Goal: Task Accomplishment & Management: Manage account settings

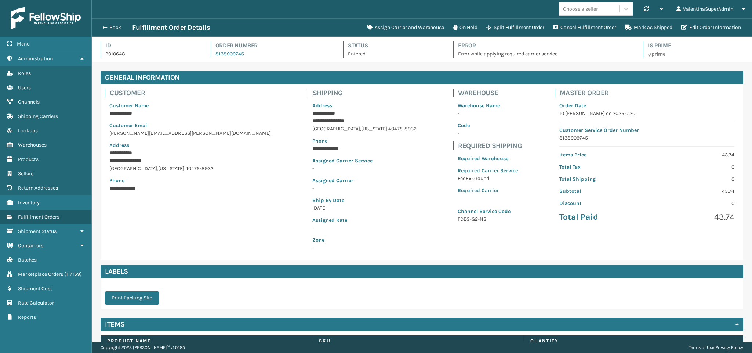
scroll to position [18, 661]
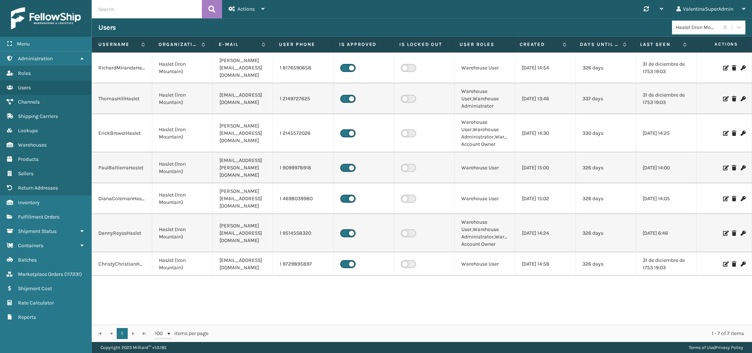
drag, startPoint x: 42, startPoint y: 216, endPoint x: 261, endPoint y: 214, distance: 219.5
click at [42, 215] on link "Fulfillment Orders" at bounding box center [45, 217] width 91 height 14
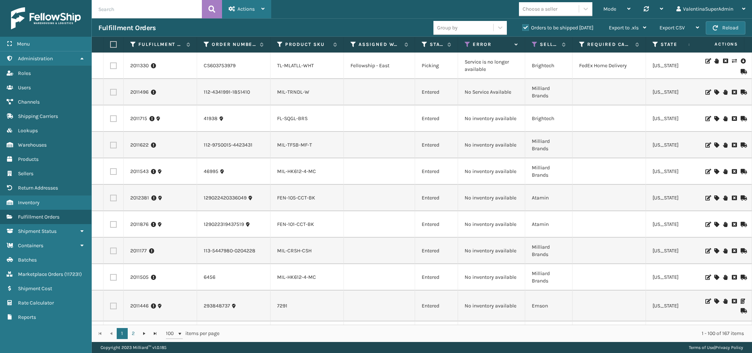
click at [260, 15] on div "Actions" at bounding box center [247, 9] width 36 height 18
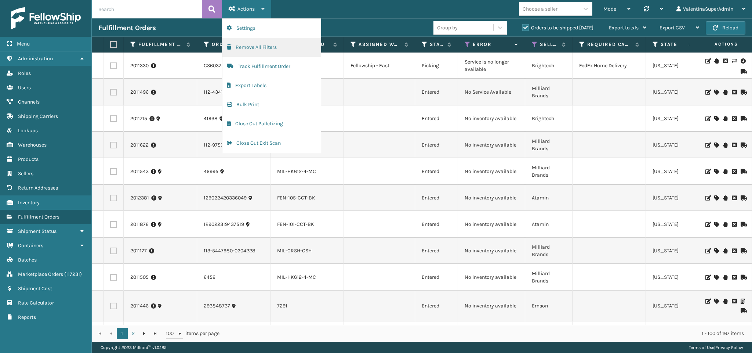
click at [262, 50] on button "Remove All Filters" at bounding box center [271, 47] width 98 height 19
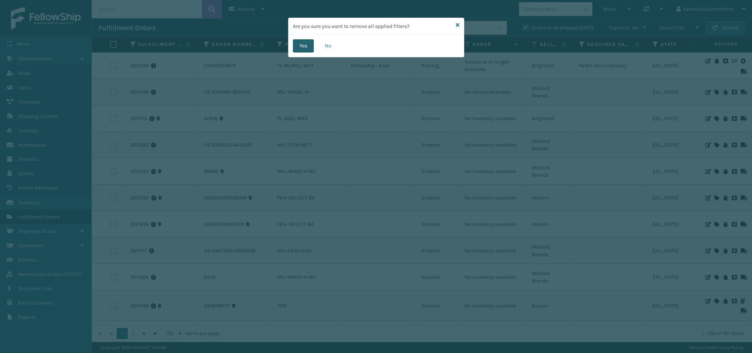
click at [300, 47] on button "Yes" at bounding box center [303, 45] width 21 height 13
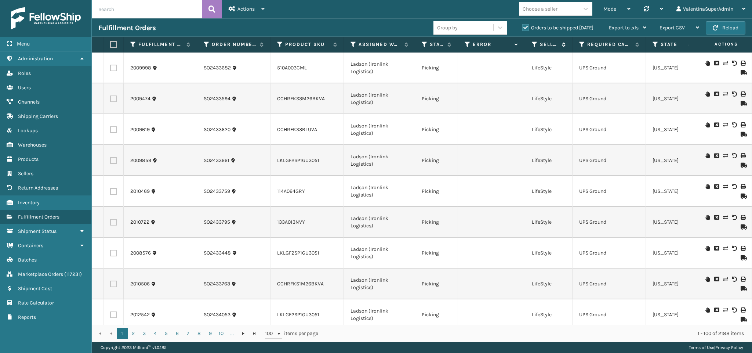
click at [534, 47] on icon at bounding box center [535, 44] width 6 height 7
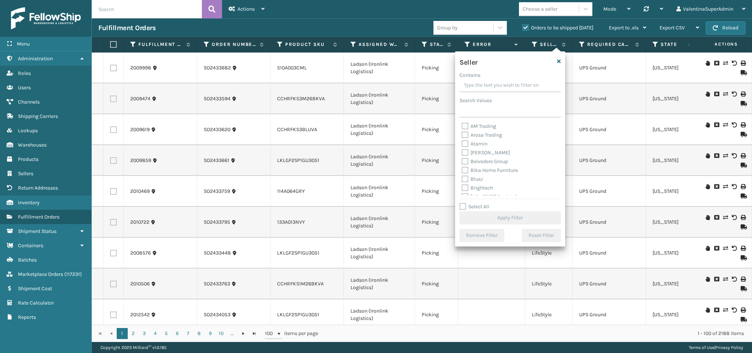
click at [474, 210] on div "Select All Apply Filter" at bounding box center [510, 213] width 101 height 22
click at [471, 202] on div "Seller Contains Search Values AM Trading Arosa Trading Atamin Bebe Bask Belvede…" at bounding box center [510, 148] width 110 height 195
click at [470, 206] on label "Select All" at bounding box center [475, 206] width 30 height 6
click at [470, 203] on input "Select All" at bounding box center [515, 202] width 110 height 1
checkbox input "true"
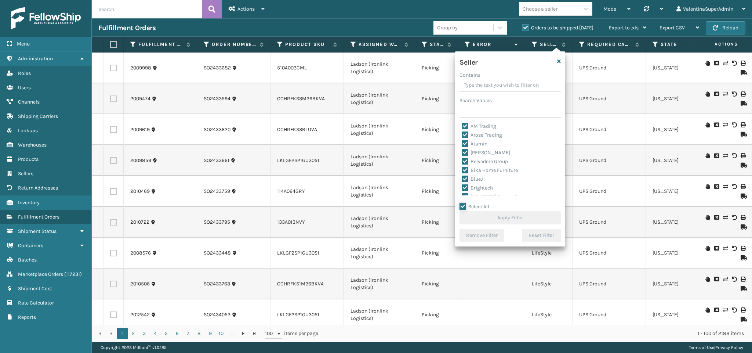
checkbox input "true"
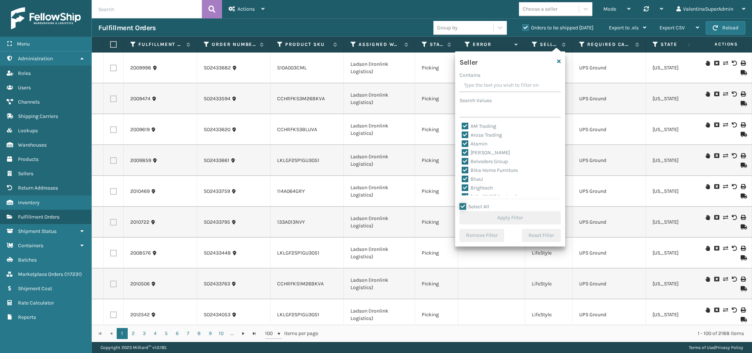
checkbox input "true"
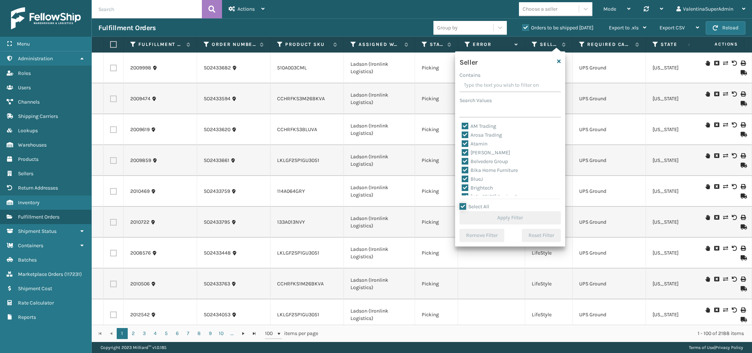
checkbox input "true"
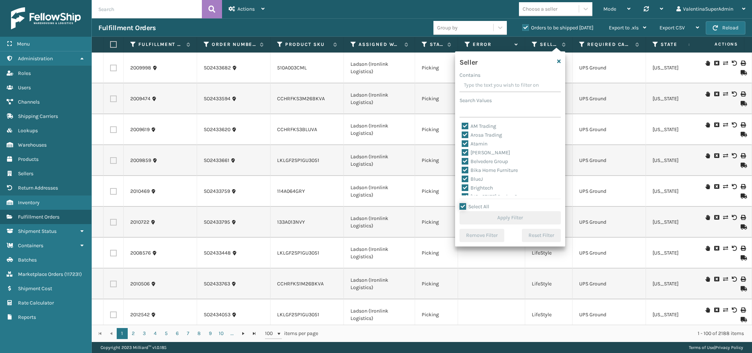
checkbox input "true"
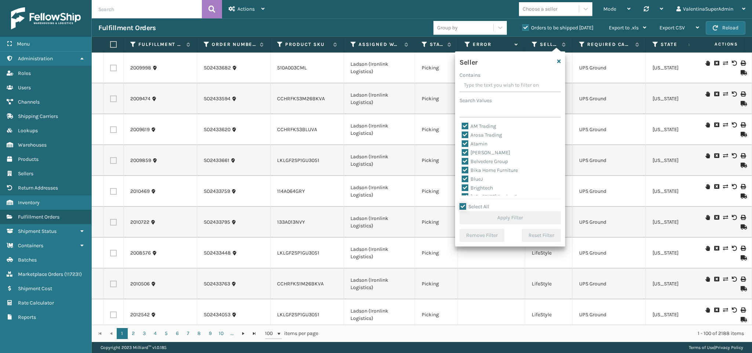
checkbox input "true"
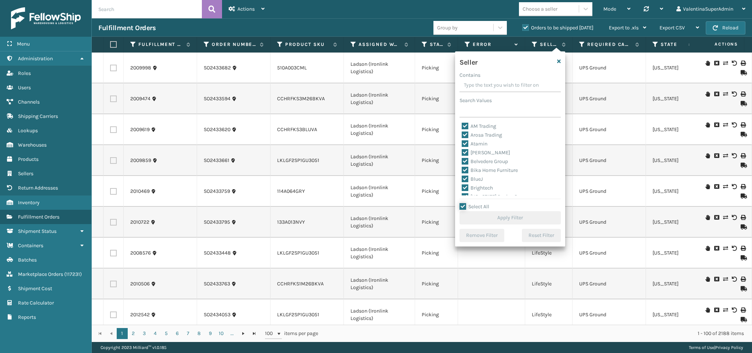
checkbox input "true"
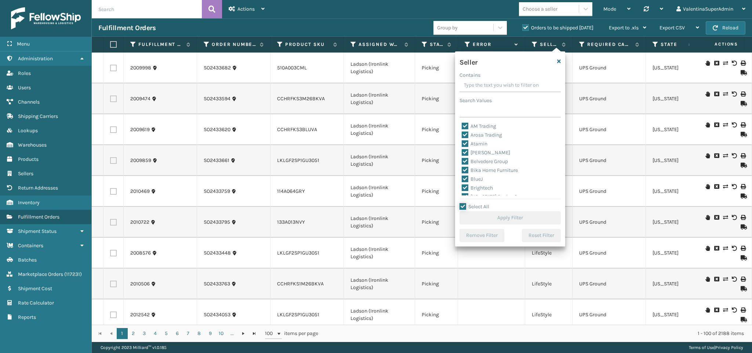
checkbox input "true"
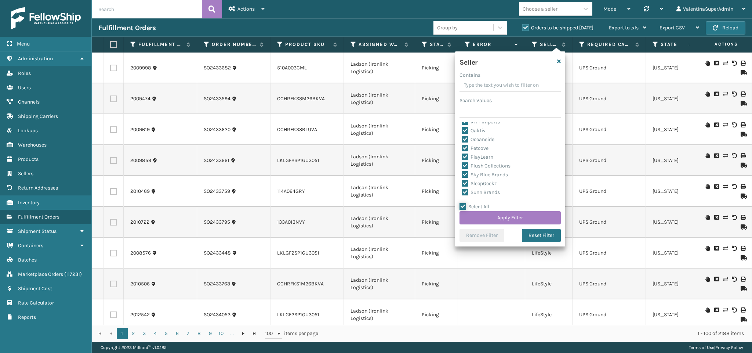
scroll to position [226, 0]
click at [488, 183] on label "SleepGeekz" at bounding box center [479, 182] width 35 height 6
click at [462, 183] on input "SleepGeekz" at bounding box center [462, 180] width 0 height 5
checkbox input "false"
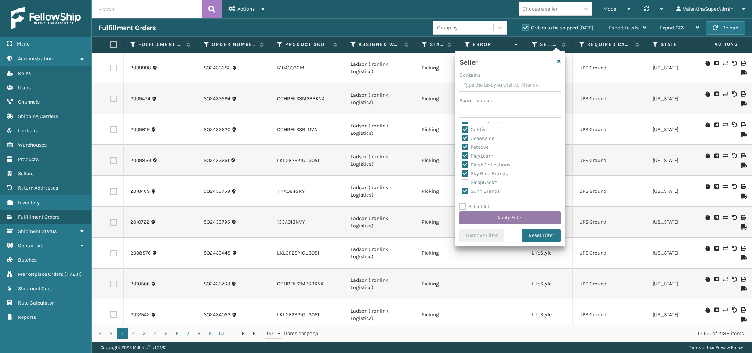
click at [502, 219] on button "Apply Filter" at bounding box center [510, 217] width 101 height 13
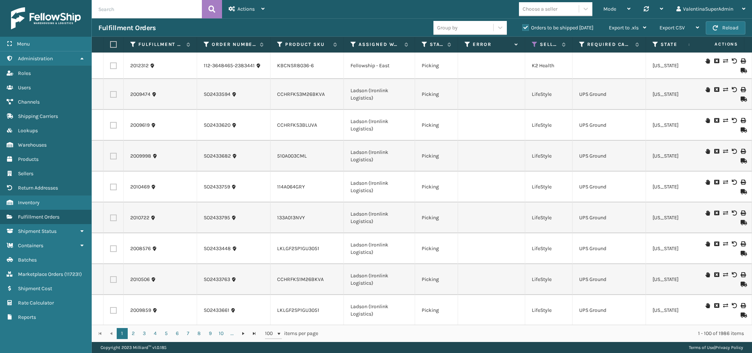
click at [460, 50] on th "Error" at bounding box center [491, 45] width 67 height 16
click at [466, 46] on icon at bounding box center [468, 44] width 6 height 7
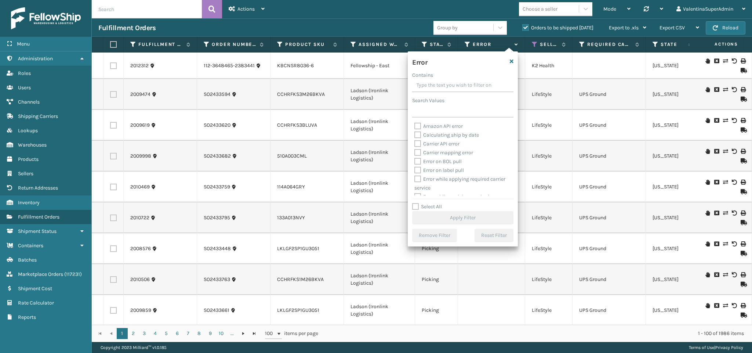
click at [436, 207] on label "Select All" at bounding box center [427, 206] width 30 height 6
click at [436, 203] on input "Select All" at bounding box center [467, 202] width 110 height 1
checkbox input "true"
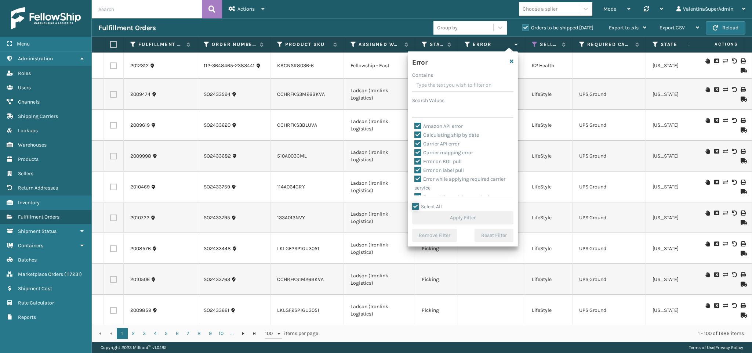
checkbox input "true"
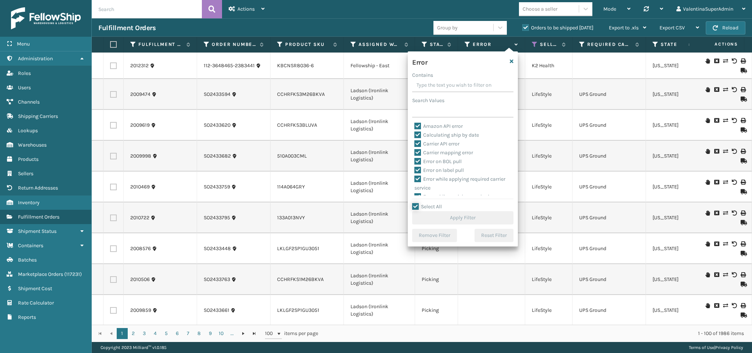
checkbox input "true"
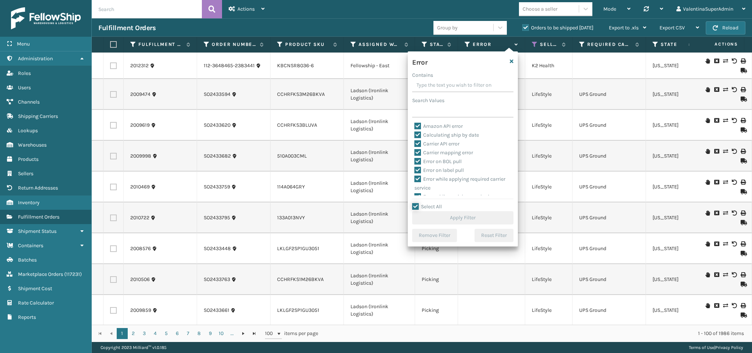
checkbox input "true"
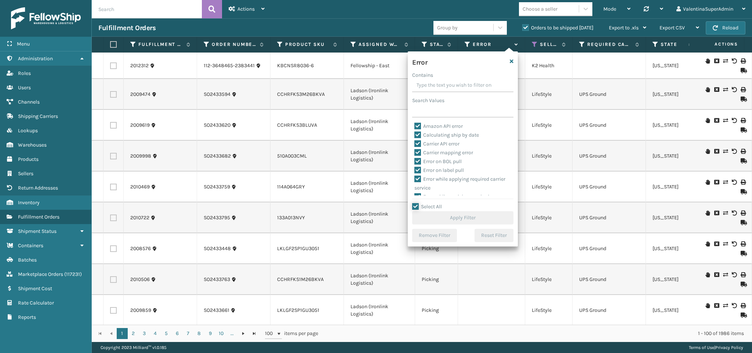
checkbox input "true"
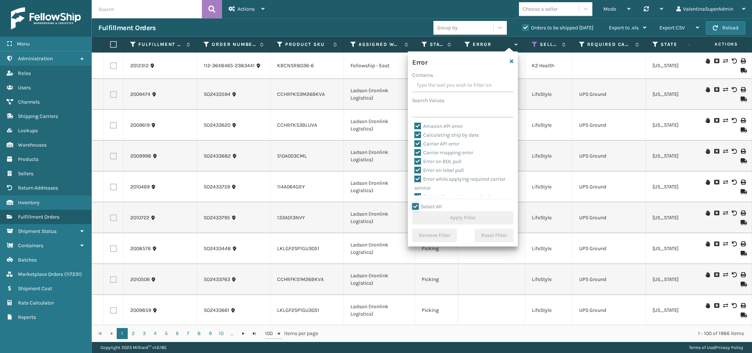
checkbox input "true"
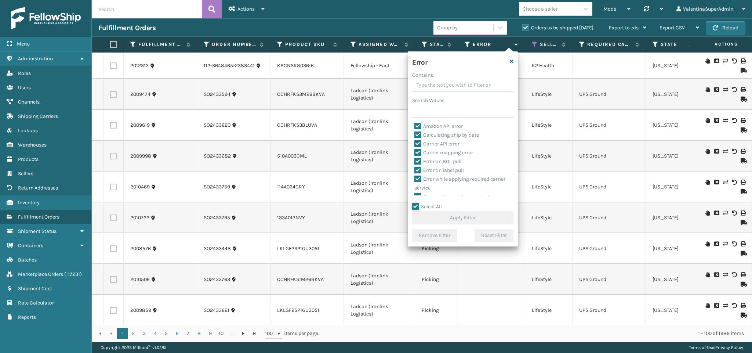
checkbox input "true"
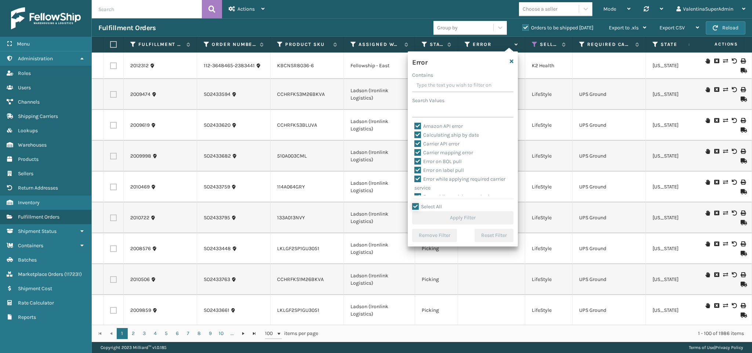
checkbox input "true"
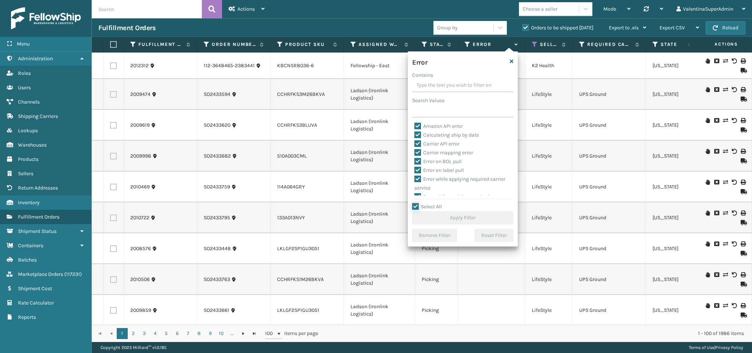
checkbox input "true"
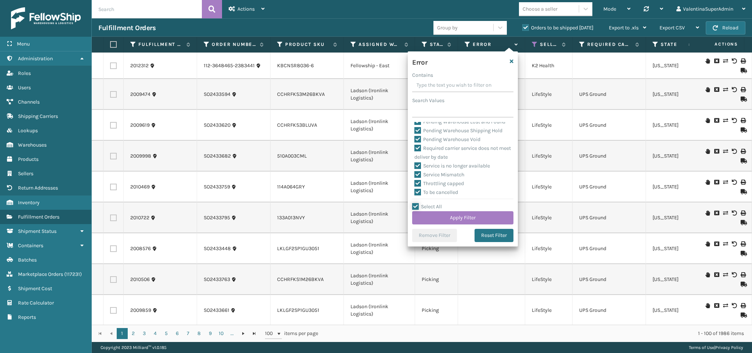
scroll to position [331, 0]
click at [447, 134] on div "Pending Warehouse Void" at bounding box center [462, 138] width 97 height 9
click at [446, 139] on label "Pending Warehouse Void" at bounding box center [447, 138] width 66 height 6
click at [415, 138] on input "Pending Warehouse Void" at bounding box center [414, 136] width 0 height 5
checkbox input "false"
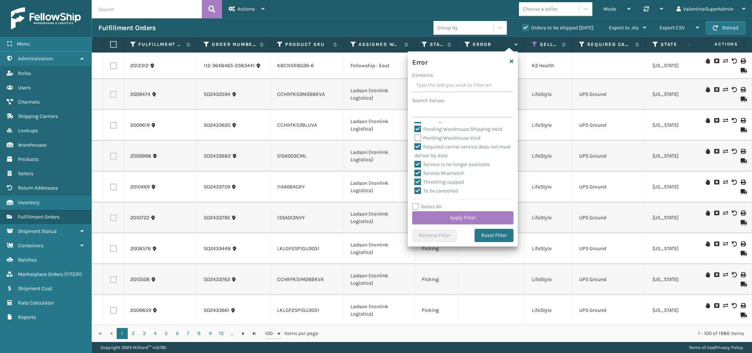
checkbox input "false"
click at [447, 161] on label "Pending Warehouse Shipping Hold" at bounding box center [458, 158] width 88 height 6
click at [415, 159] on input "Pending Warehouse Shipping Hold" at bounding box center [414, 156] width 0 height 5
checkbox input "false"
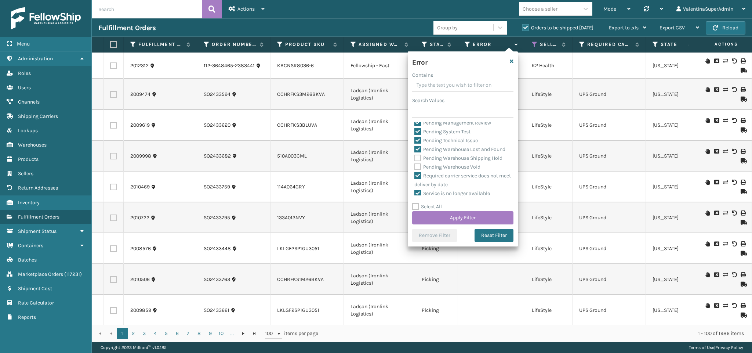
click at [440, 145] on div "Pending Technical Issue" at bounding box center [462, 140] width 97 height 9
click at [438, 144] on label "Pending Technical Issue" at bounding box center [445, 140] width 63 height 6
click at [415, 141] on input "Pending Technical Issue" at bounding box center [414, 138] width 0 height 5
checkbox input "false"
click at [439, 152] on label "Pending Warehouse Lost and Found" at bounding box center [459, 149] width 91 height 6
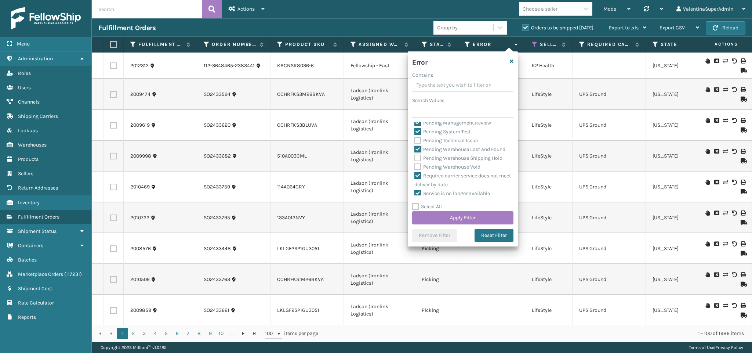
click at [415, 150] on input "Pending Warehouse Lost and Found" at bounding box center [414, 147] width 0 height 5
checkbox input "false"
click at [435, 135] on label "Pending System Test" at bounding box center [442, 131] width 56 height 6
click at [415, 132] on input "Pending System Test" at bounding box center [414, 129] width 0 height 5
checkbox input "false"
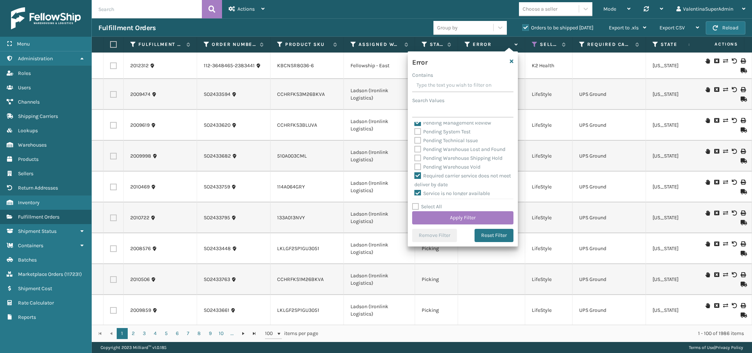
click at [434, 126] on label "Pending Management Review" at bounding box center [452, 123] width 77 height 6
click at [415, 123] on input "Pending Management Review" at bounding box center [414, 121] width 0 height 5
checkbox input "false"
click at [435, 163] on label "Pending Fraud Review" at bounding box center [443, 160] width 59 height 6
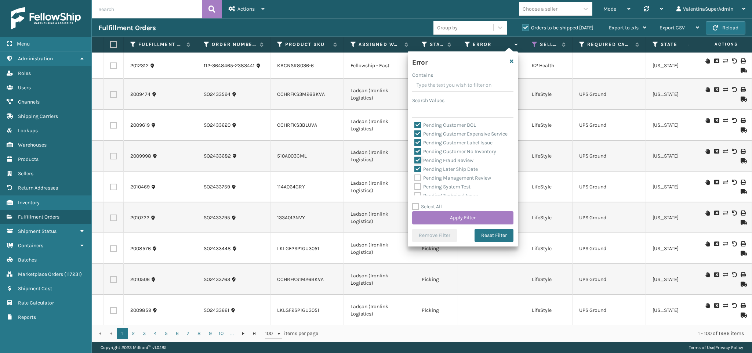
click at [415, 161] on input "Pending Fraud Review" at bounding box center [414, 158] width 0 height 5
checkbox input "false"
click at [435, 182] on div "Pending Management Review" at bounding box center [462, 178] width 97 height 9
click at [434, 172] on label "Pending Later Ship Date" at bounding box center [445, 169] width 63 height 6
click at [415, 170] on input "Pending Later Ship Date" at bounding box center [414, 167] width 0 height 5
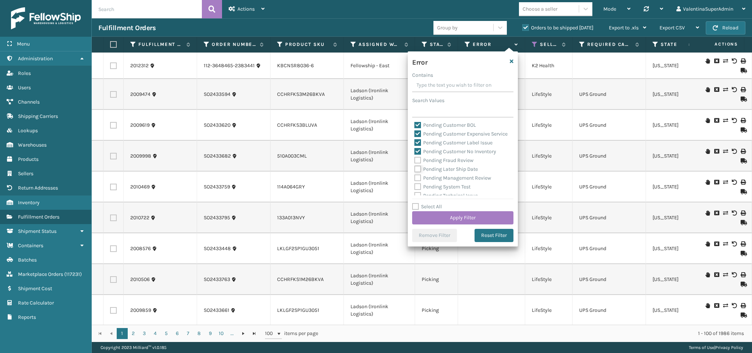
checkbox input "false"
click at [431, 155] on label "Pending Customer No Inventory" at bounding box center [455, 151] width 82 height 6
click at [415, 152] on input "Pending Customer No Inventory" at bounding box center [414, 149] width 0 height 5
checkbox input "false"
click at [428, 146] on label "Pending Customer Label Issue" at bounding box center [453, 142] width 78 height 6
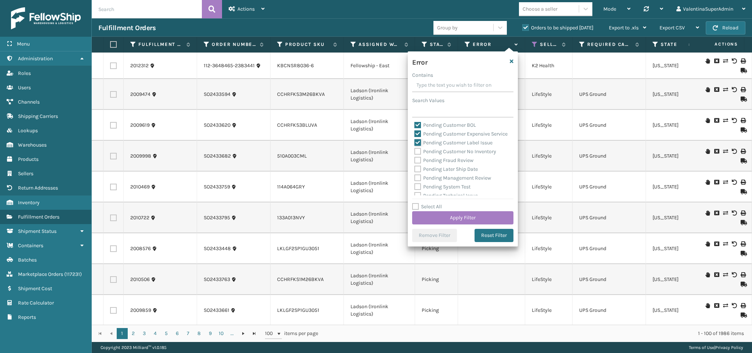
click at [415, 143] on input "Pending Customer Label Issue" at bounding box center [414, 140] width 0 height 5
checkbox input "false"
click at [431, 131] on label "Pending Customer Expensive Service" at bounding box center [460, 134] width 93 height 6
click at [415, 130] on input "Pending Customer Expensive Service" at bounding box center [414, 132] width 0 height 5
checkbox input "false"
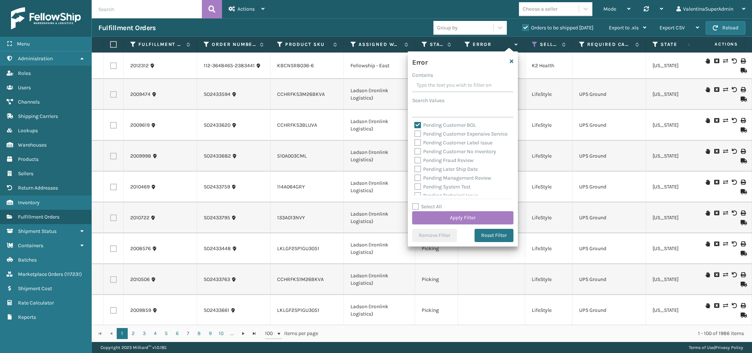
click at [431, 126] on label "Pending Customer BOL" at bounding box center [445, 125] width 62 height 6
click at [415, 126] on input "Pending Customer BOL" at bounding box center [414, 123] width 0 height 5
checkbox input "false"
click at [434, 169] on label "Pending Change to Warehouse" at bounding box center [453, 172] width 79 height 6
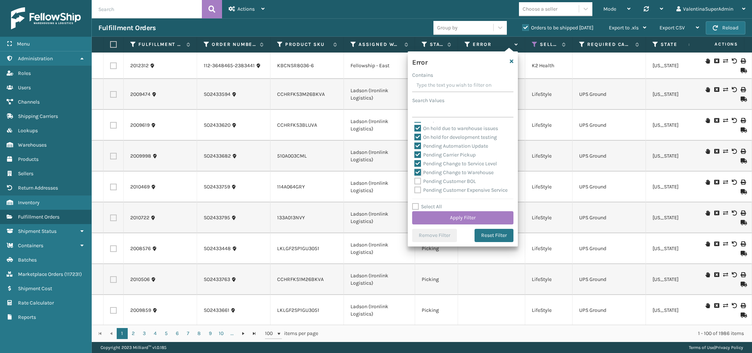
click at [415, 169] on input "Pending Change to Warehouse" at bounding box center [414, 170] width 0 height 5
checkbox input "false"
click at [432, 161] on label "Pending Change to Service Level" at bounding box center [455, 163] width 83 height 6
click at [415, 161] on input "Pending Change to Service Level" at bounding box center [414, 161] width 0 height 5
checkbox input "false"
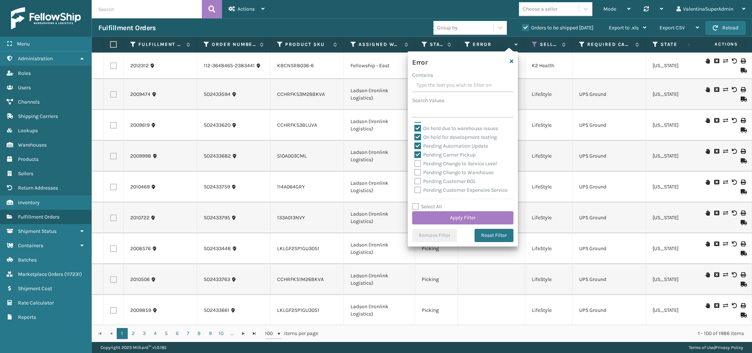
click at [429, 153] on label "Pending Carrier Pickup" at bounding box center [444, 155] width 61 height 6
click at [415, 153] on input "Pending Carrier Pickup" at bounding box center [414, 152] width 0 height 5
checkbox input "false"
click at [429, 145] on label "Pending Automation Update" at bounding box center [451, 146] width 74 height 6
click at [415, 145] on input "Pending Automation Update" at bounding box center [414, 144] width 0 height 5
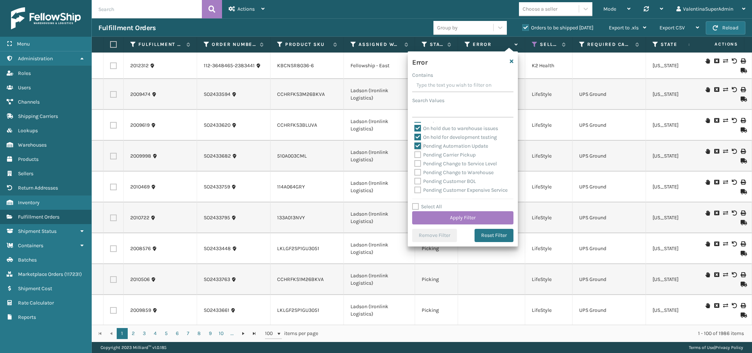
checkbox input "false"
click at [428, 135] on label "On hold for development testing" at bounding box center [455, 137] width 83 height 6
click at [415, 135] on input "On hold for development testing" at bounding box center [414, 135] width 0 height 5
checkbox input "false"
click at [428, 130] on label "On hold due to warehouse issues" at bounding box center [456, 128] width 84 height 6
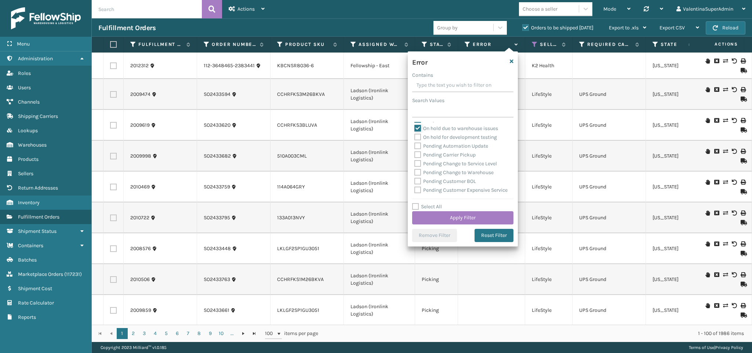
click at [415, 129] on input "On hold due to warehouse issues" at bounding box center [414, 126] width 0 height 5
checkbox input "false"
click at [462, 215] on button "Apply Filter" at bounding box center [462, 217] width 101 height 13
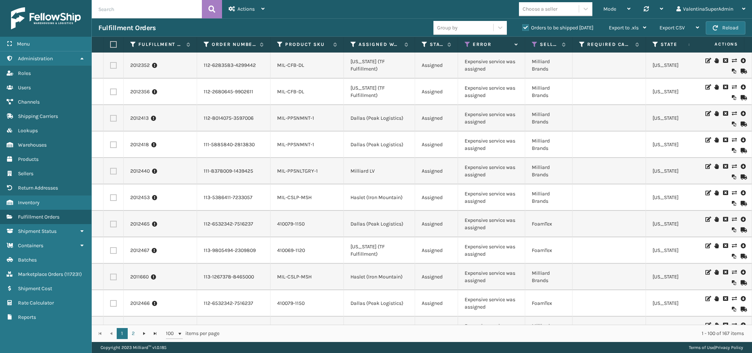
scroll to position [1241, 0]
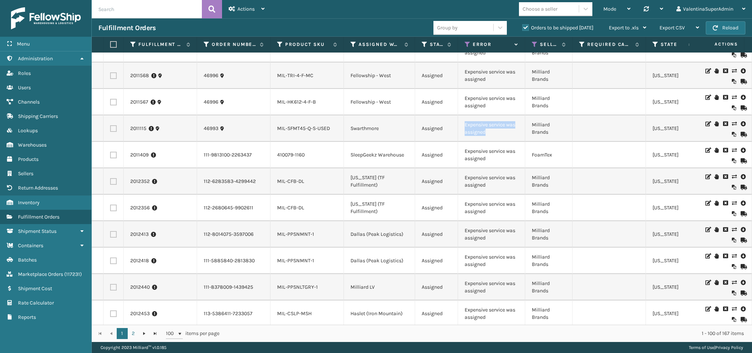
drag, startPoint x: 479, startPoint y: 129, endPoint x: 461, endPoint y: 125, distance: 18.5
click at [461, 125] on td "Expensive service was assigned" at bounding box center [491, 128] width 67 height 26
copy td "Expensive service was assigned"
click at [151, 15] on input "text" at bounding box center [147, 9] width 110 height 18
paste input "Expensive service was assigned"
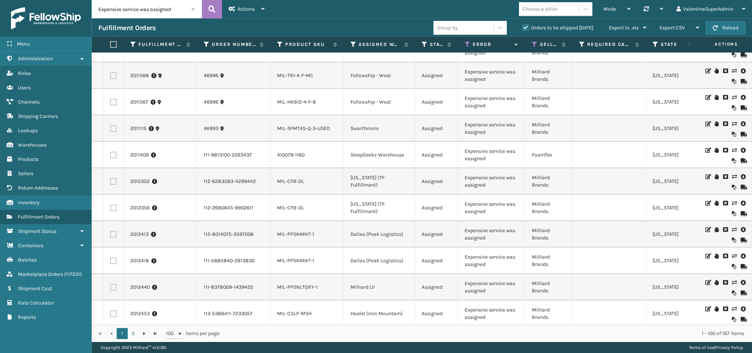
type input "Expensive service was assigned"
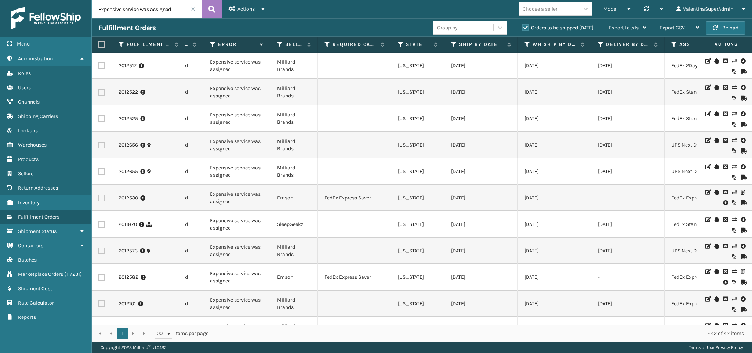
scroll to position [0, 240]
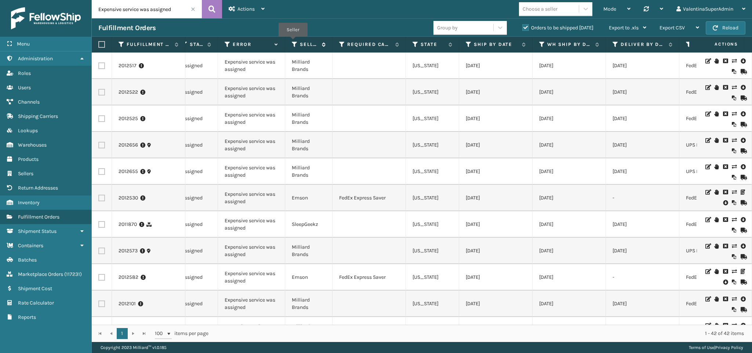
click at [293, 42] on icon at bounding box center [295, 44] width 6 height 7
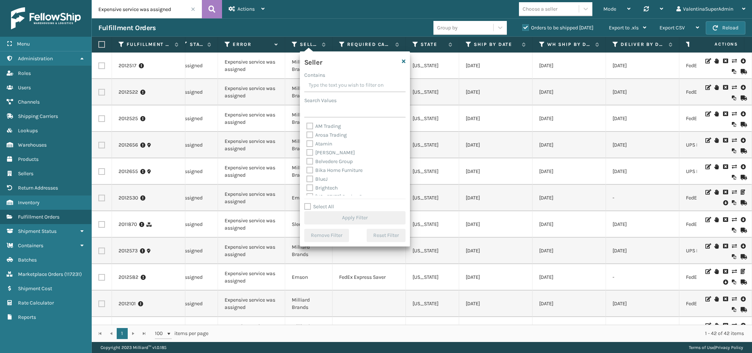
click at [329, 208] on label "Select All" at bounding box center [319, 206] width 30 height 6
click at [329, 203] on input "Select All" at bounding box center [359, 202] width 110 height 1
checkbox input "true"
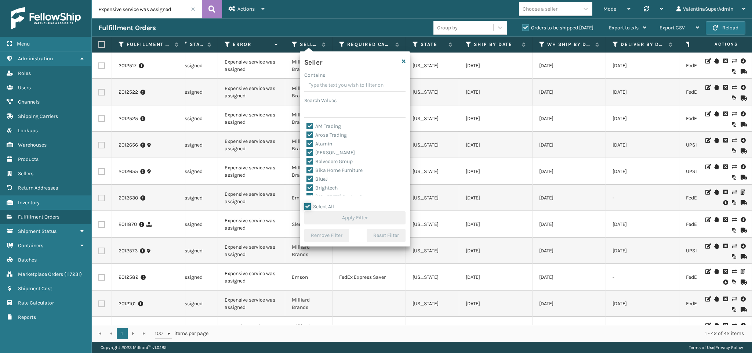
checkbox input "true"
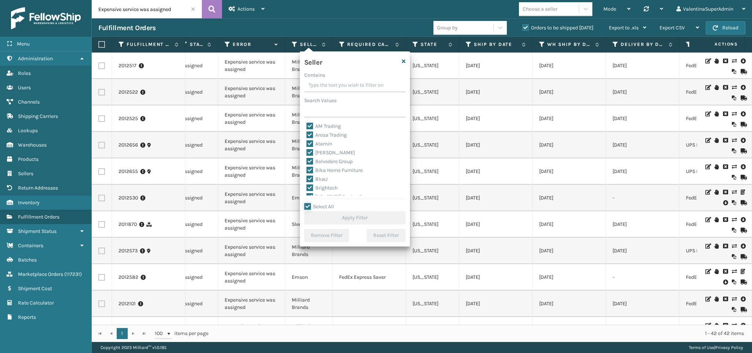
checkbox input "true"
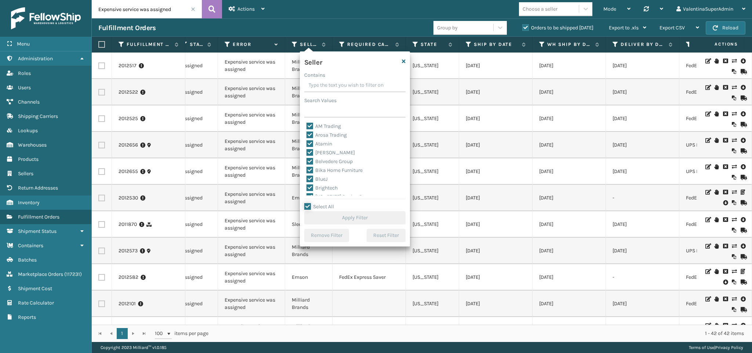
checkbox input "true"
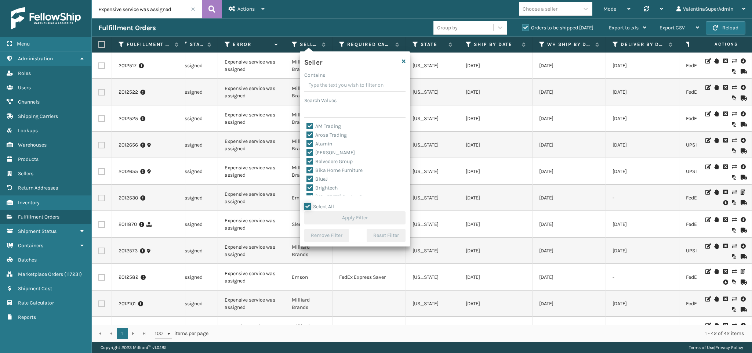
checkbox input "true"
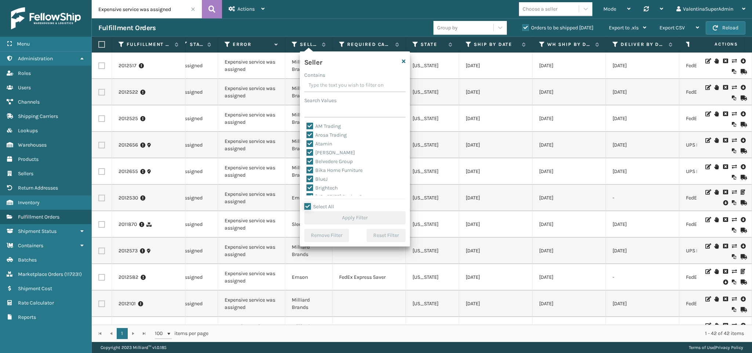
checkbox input "true"
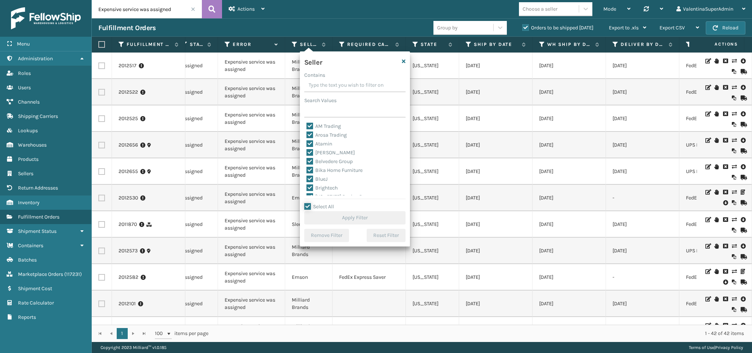
checkbox input "true"
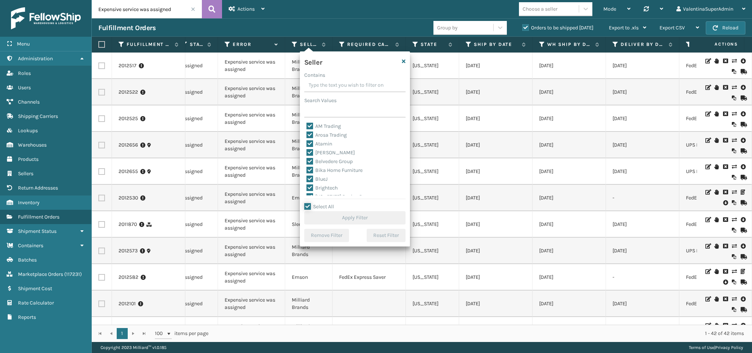
checkbox input "true"
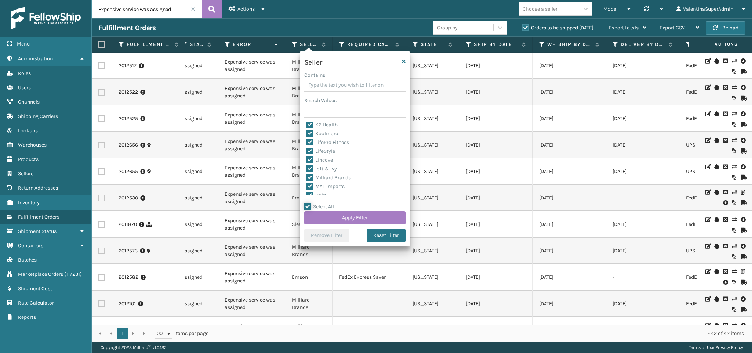
scroll to position [226, 0]
click at [329, 184] on label "SleepGeekz" at bounding box center [323, 182] width 35 height 6
click at [307, 183] on input "SleepGeekz" at bounding box center [306, 180] width 0 height 5
checkbox input "false"
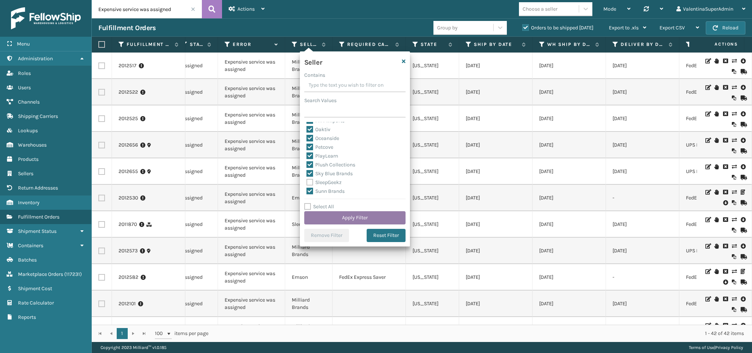
click at [347, 215] on button "Apply Filter" at bounding box center [354, 217] width 101 height 13
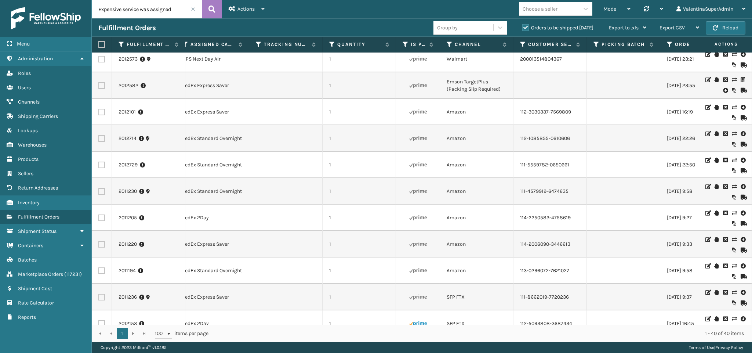
scroll to position [0, 0]
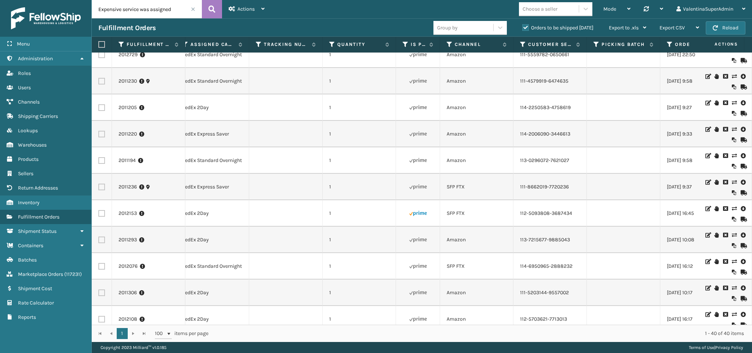
click at [103, 214] on label at bounding box center [101, 213] width 7 height 7
click at [99, 214] on input "checkbox" at bounding box center [98, 212] width 0 height 5
checkbox input "true"
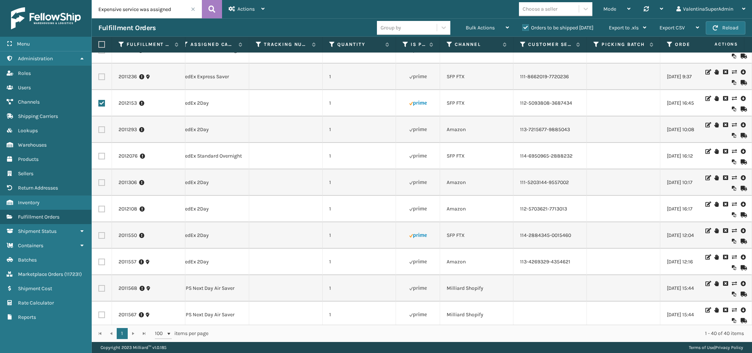
click at [98, 235] on label at bounding box center [101, 235] width 7 height 7
click at [98, 235] on input "checkbox" at bounding box center [98, 234] width 0 height 5
checkbox input "true"
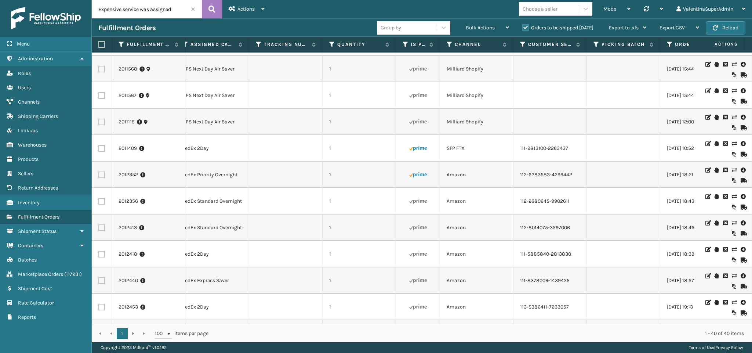
scroll to position [606, 744]
click at [104, 147] on label at bounding box center [101, 147] width 7 height 7
click at [99, 147] on input "checkbox" at bounding box center [98, 146] width 0 height 5
checkbox input "true"
click at [102, 175] on label at bounding box center [101, 173] width 7 height 7
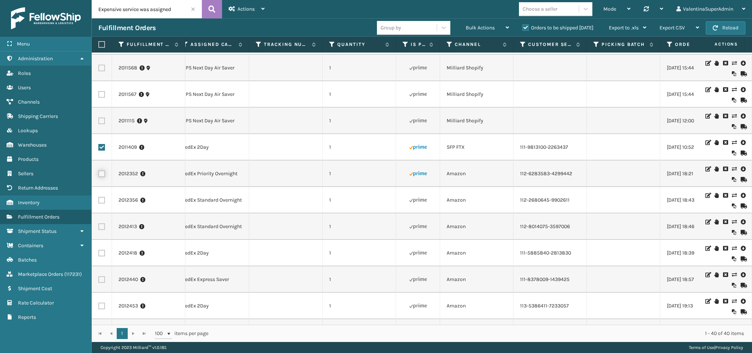
click at [99, 175] on input "checkbox" at bounding box center [98, 172] width 0 height 5
checkbox input "true"
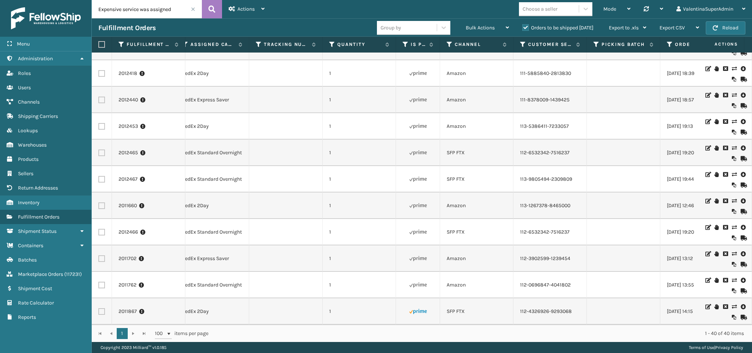
scroll to position [794, 744]
click at [104, 308] on label at bounding box center [101, 311] width 7 height 7
click at [99, 308] on input "checkbox" at bounding box center [98, 310] width 0 height 5
checkbox input "true"
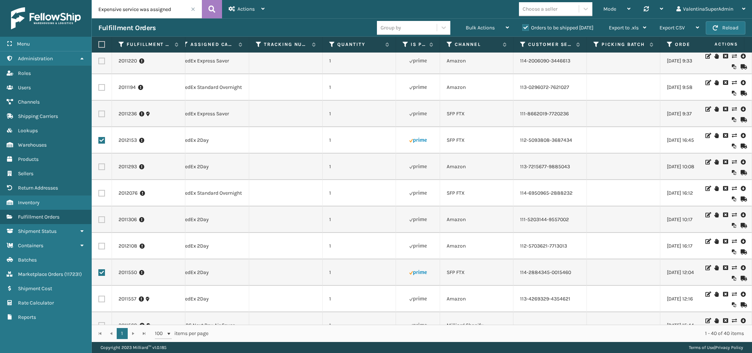
scroll to position [243, 744]
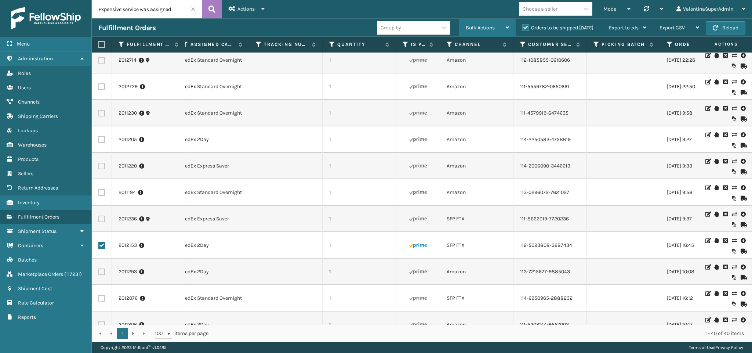
click at [480, 26] on span "Bulk Actions" at bounding box center [480, 28] width 29 height 6
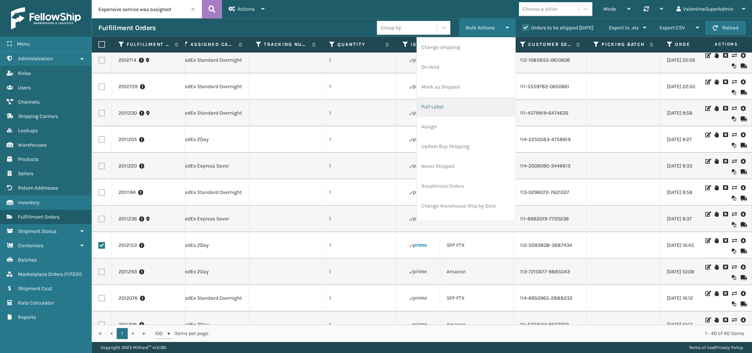
click at [433, 115] on li "Pull Label" at bounding box center [466, 107] width 98 height 20
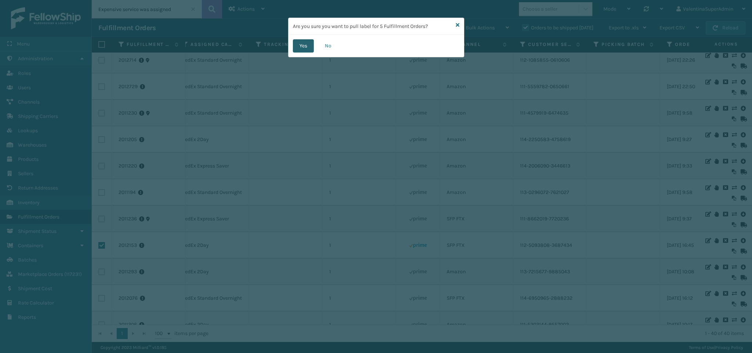
click at [304, 47] on button "Yes" at bounding box center [303, 45] width 21 height 13
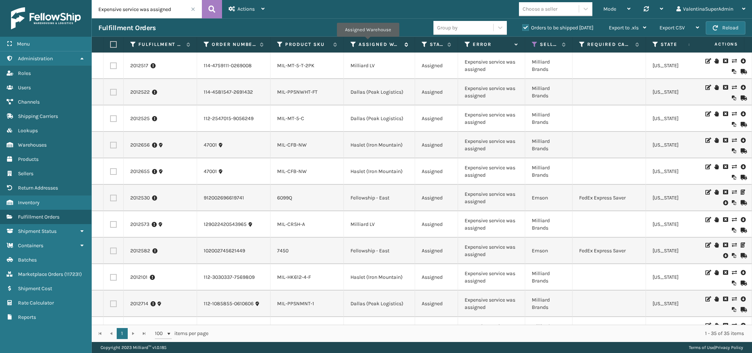
click at [368, 42] on label "Assigned Warehouse" at bounding box center [380, 44] width 42 height 7
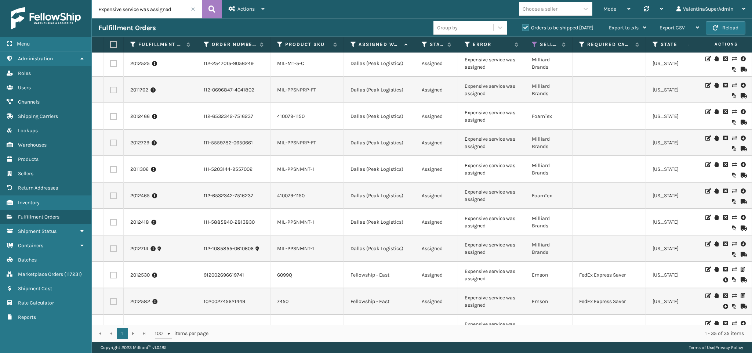
scroll to position [110, 0]
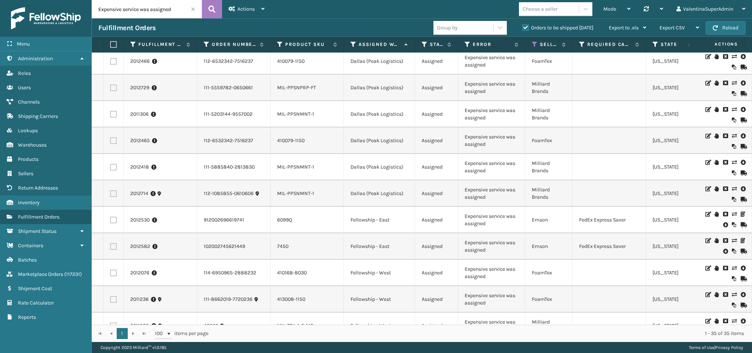
click at [115, 193] on label at bounding box center [113, 193] width 7 height 7
click at [110, 193] on input "checkbox" at bounding box center [110, 192] width 0 height 5
checkbox input "true"
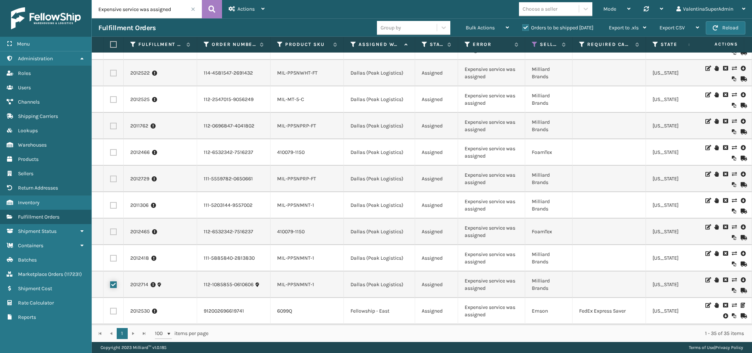
scroll to position [0, 0]
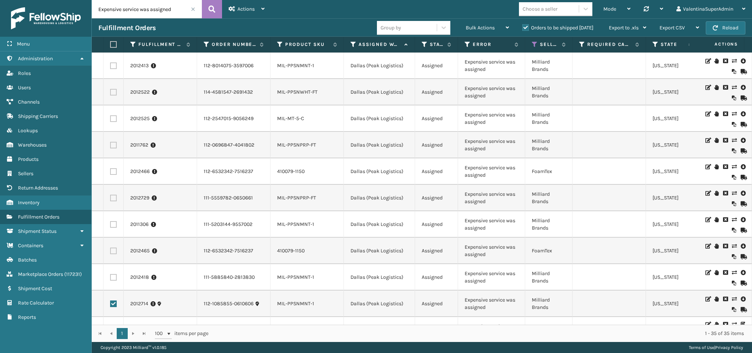
click at [113, 65] on label at bounding box center [113, 65] width 7 height 7
click at [110, 65] on input "checkbox" at bounding box center [110, 64] width 0 height 5
checkbox input "true"
click at [110, 276] on label at bounding box center [113, 277] width 7 height 7
click at [110, 276] on input "checkbox" at bounding box center [110, 276] width 0 height 5
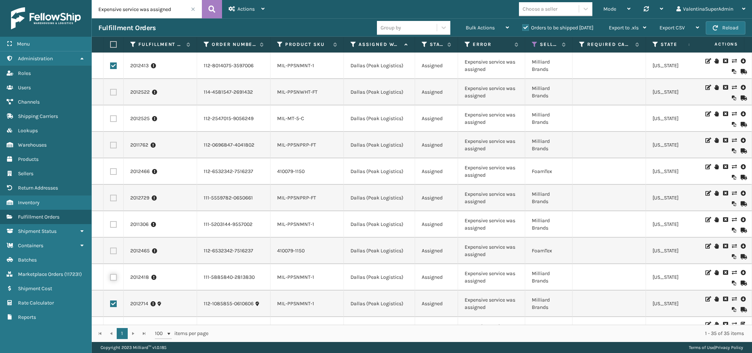
checkbox input "true"
drag, startPoint x: 112, startPoint y: 250, endPoint x: 113, endPoint y: 246, distance: 4.1
click at [113, 250] on label at bounding box center [113, 250] width 7 height 7
click at [110, 250] on input "checkbox" at bounding box center [110, 249] width 0 height 5
checkbox input "true"
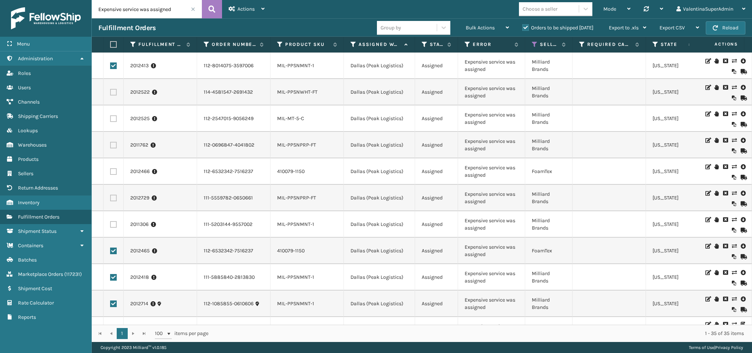
click at [111, 226] on label at bounding box center [113, 224] width 7 height 7
click at [110, 226] on input "checkbox" at bounding box center [110, 223] width 0 height 5
checkbox input "true"
click at [114, 196] on label at bounding box center [113, 198] width 7 height 7
click at [110, 196] on input "checkbox" at bounding box center [110, 197] width 0 height 5
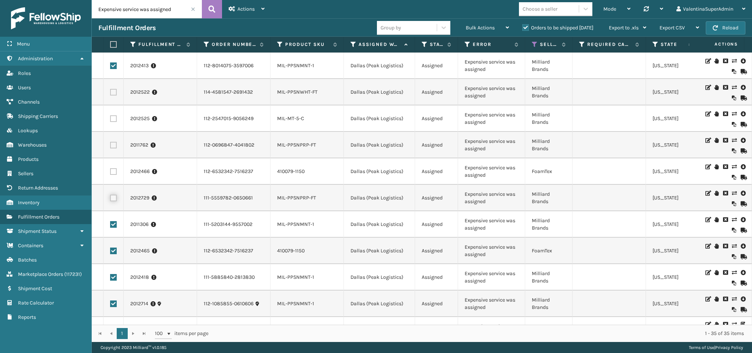
checkbox input "true"
click at [114, 168] on td at bounding box center [114, 171] width 20 height 26
drag, startPoint x: 115, startPoint y: 173, endPoint x: 116, endPoint y: 159, distance: 14.0
click at [115, 173] on label at bounding box center [113, 171] width 7 height 7
click at [110, 173] on input "checkbox" at bounding box center [110, 170] width 0 height 5
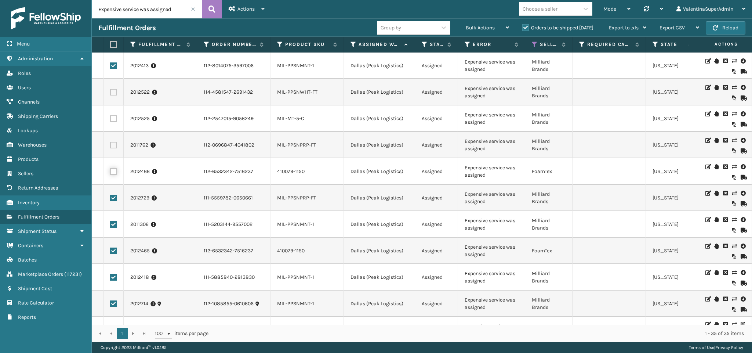
checkbox input "true"
click at [113, 145] on label at bounding box center [113, 145] width 7 height 7
click at [110, 145] on input "checkbox" at bounding box center [110, 144] width 0 height 5
checkbox input "true"
click at [113, 117] on label at bounding box center [113, 118] width 7 height 7
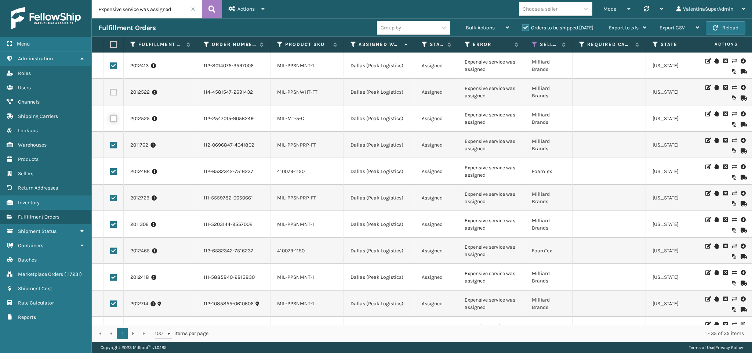
click at [110, 117] on input "checkbox" at bounding box center [110, 117] width 0 height 5
checkbox input "true"
click at [114, 96] on td at bounding box center [114, 92] width 20 height 26
click at [114, 91] on label at bounding box center [113, 92] width 7 height 7
click at [110, 91] on input "checkbox" at bounding box center [110, 91] width 0 height 5
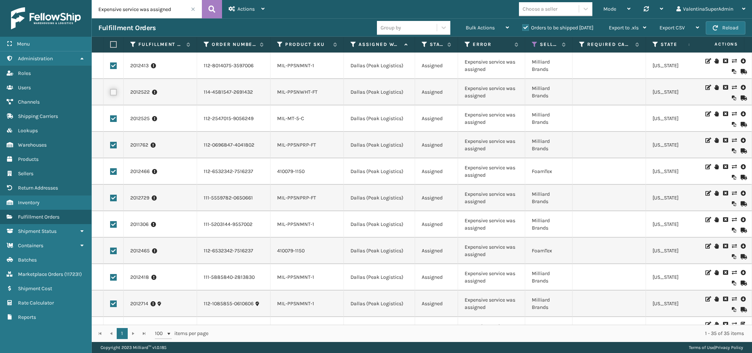
checkbox input "true"
click at [507, 32] on div "Bulk Actions" at bounding box center [487, 28] width 43 height 18
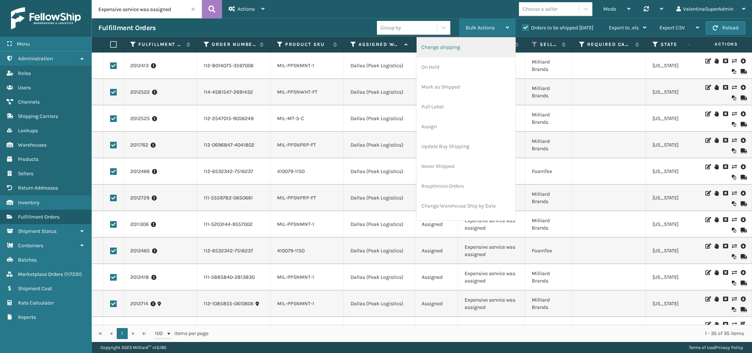
click at [467, 50] on li "Change shipping" at bounding box center [466, 47] width 98 height 20
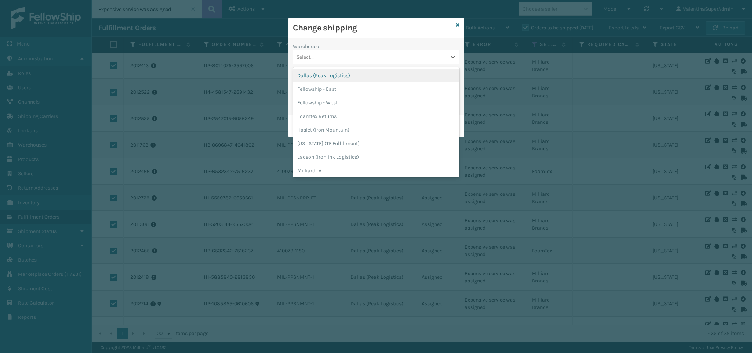
click at [332, 52] on div "Select..." at bounding box center [369, 57] width 153 height 12
click at [333, 71] on div "Dallas (Peak Logistics)" at bounding box center [376, 76] width 167 height 14
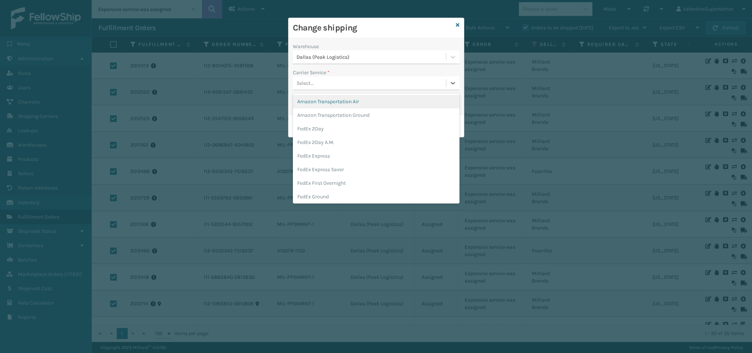
click at [331, 81] on div "Select..." at bounding box center [369, 83] width 153 height 12
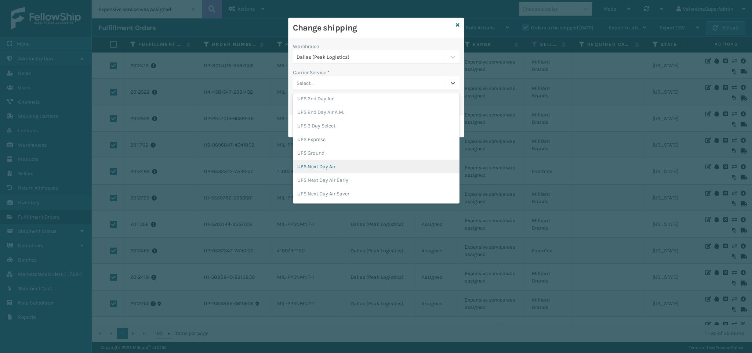
scroll to position [232, 0]
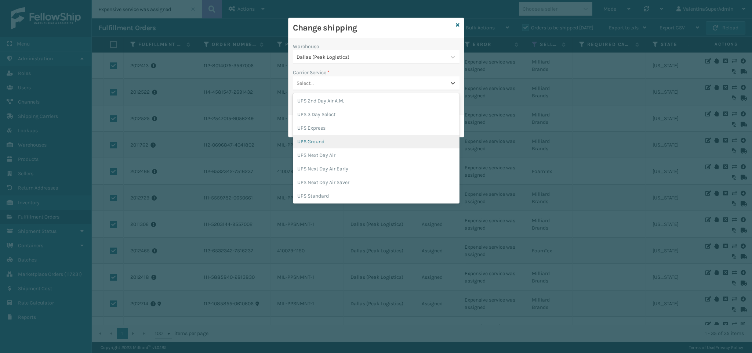
drag, startPoint x: 326, startPoint y: 144, endPoint x: 318, endPoint y: 136, distance: 11.4
click at [326, 143] on div "UPS Ground" at bounding box center [376, 142] width 167 height 14
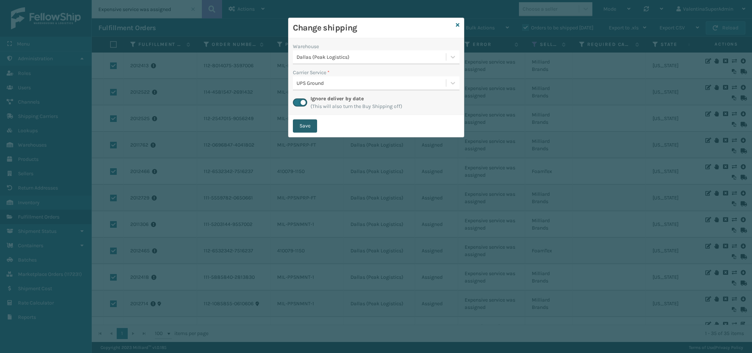
click at [309, 123] on button "Save" at bounding box center [305, 125] width 24 height 13
checkbox input "false"
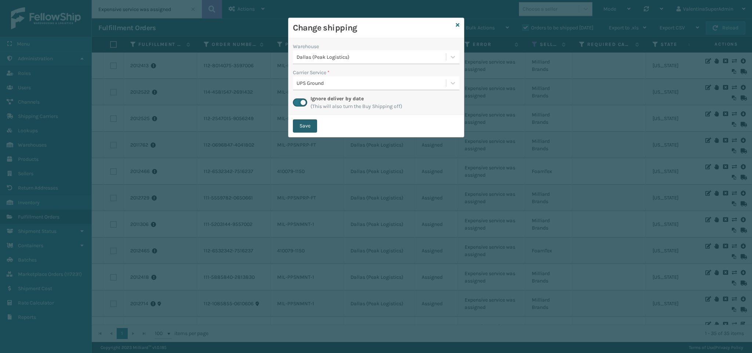
checkbox input "false"
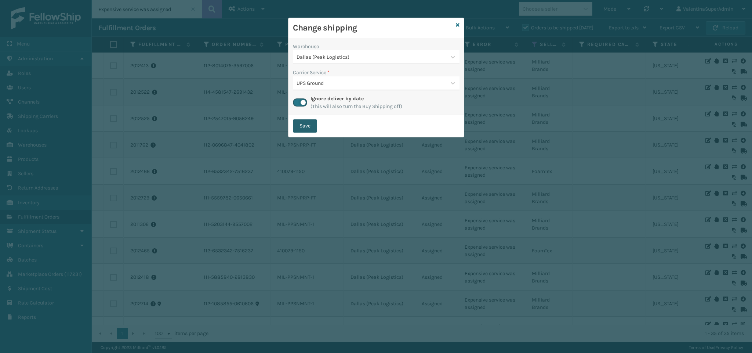
checkbox input "false"
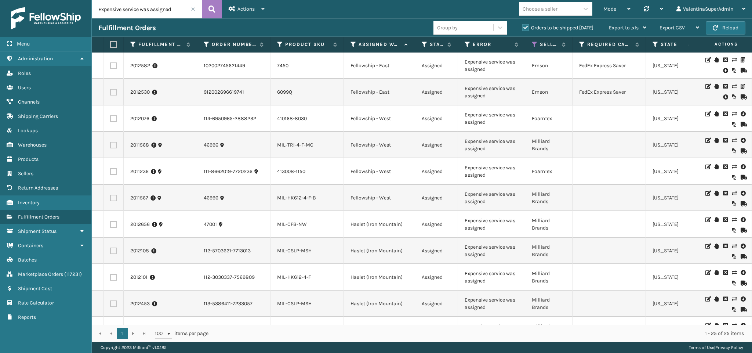
click at [115, 91] on label at bounding box center [113, 92] width 7 height 7
click at [110, 91] on input "checkbox" at bounding box center [110, 91] width 0 height 5
checkbox input "true"
click at [116, 195] on td at bounding box center [114, 198] width 20 height 26
click at [116, 195] on label at bounding box center [113, 198] width 7 height 7
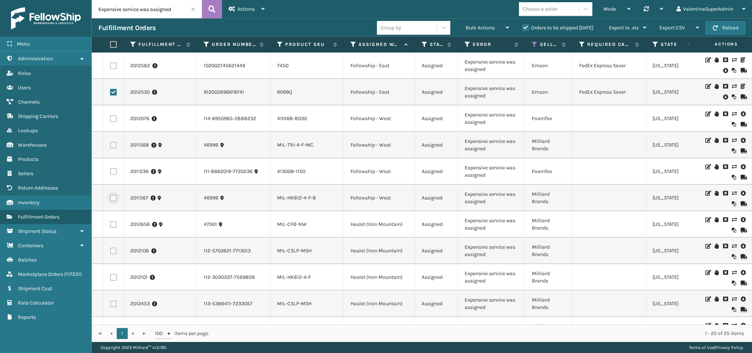
click at [110, 195] on input "checkbox" at bounding box center [110, 197] width 0 height 5
checkbox input "true"
click at [115, 176] on td at bounding box center [114, 171] width 20 height 26
click at [113, 173] on label at bounding box center [113, 171] width 7 height 7
click at [110, 173] on input "checkbox" at bounding box center [110, 170] width 0 height 5
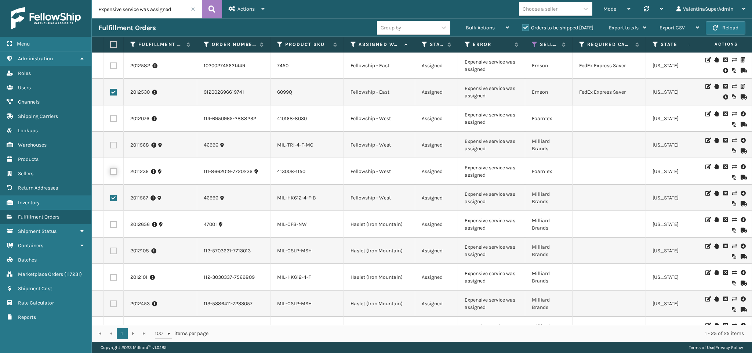
checkbox input "true"
click at [114, 146] on label at bounding box center [113, 145] width 7 height 7
click at [110, 146] on input "checkbox" at bounding box center [110, 144] width 0 height 5
checkbox input "true"
click at [113, 123] on td at bounding box center [114, 118] width 20 height 26
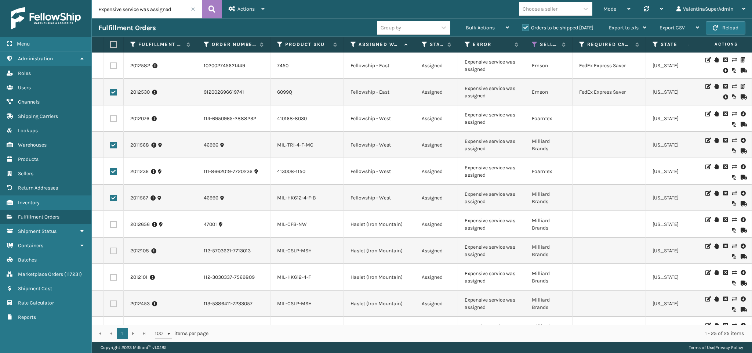
click at [112, 116] on label at bounding box center [113, 118] width 7 height 7
click at [110, 116] on input "checkbox" at bounding box center [110, 117] width 0 height 5
checkbox input "true"
click at [476, 28] on span "Bulk Actions" at bounding box center [480, 28] width 29 height 6
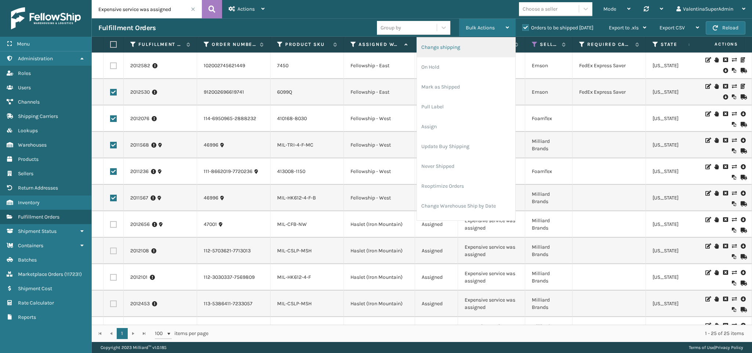
click at [462, 44] on li "Change shipping" at bounding box center [466, 47] width 98 height 20
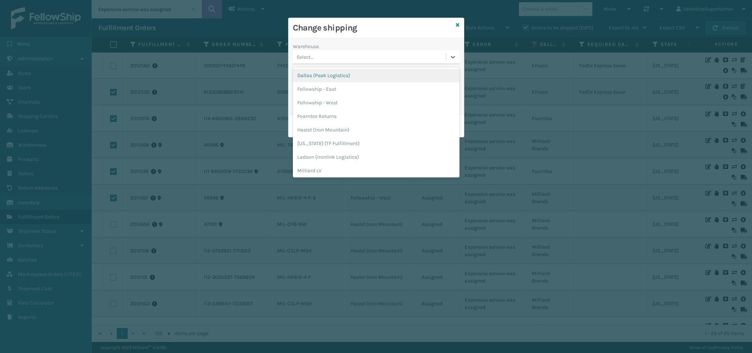
click at [316, 63] on div "Select..." at bounding box center [369, 57] width 153 height 12
click at [337, 107] on div "Fellowship - West" at bounding box center [376, 103] width 167 height 14
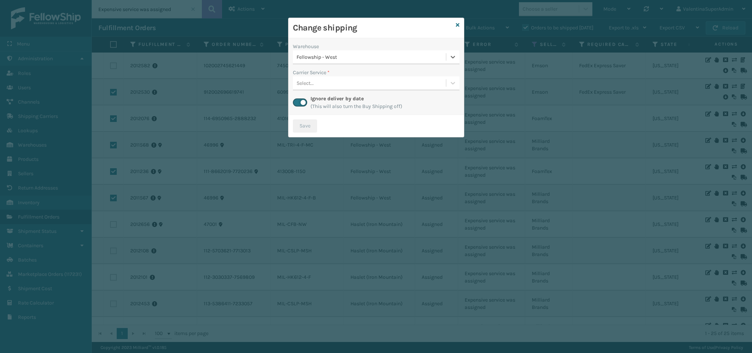
click at [324, 85] on div "Select..." at bounding box center [369, 83] width 153 height 12
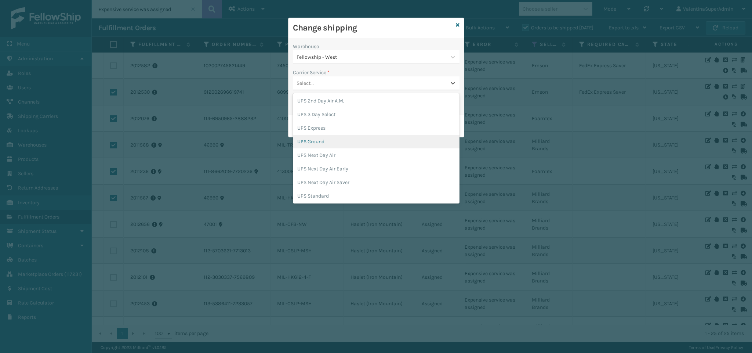
click at [357, 140] on div "UPS Ground" at bounding box center [376, 142] width 167 height 14
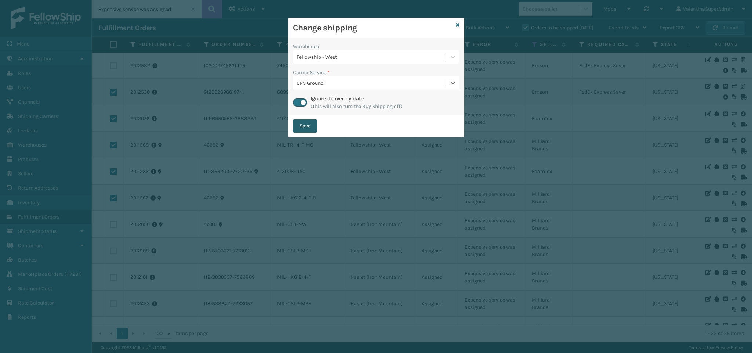
click at [308, 125] on button "Save" at bounding box center [305, 125] width 24 height 13
checkbox input "false"
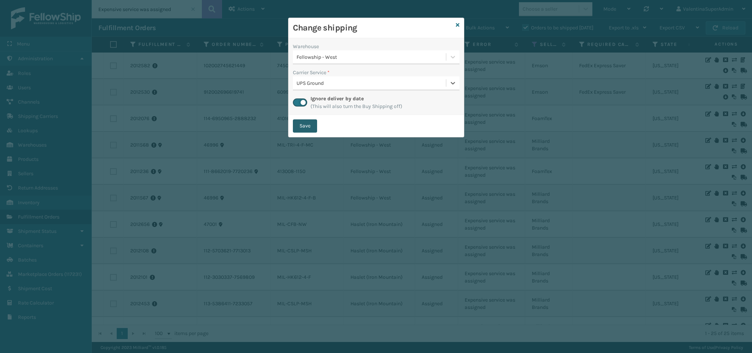
checkbox input "false"
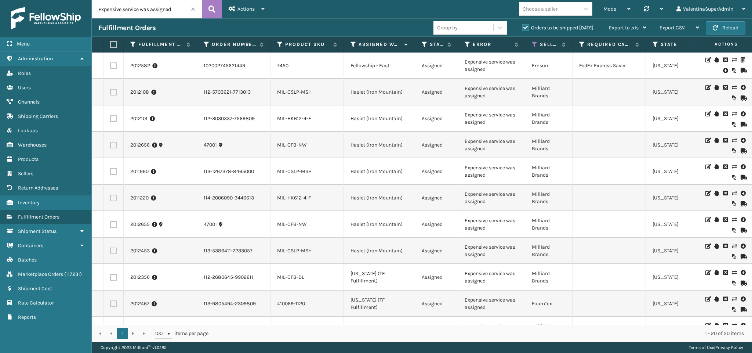
click at [114, 65] on label at bounding box center [113, 65] width 7 height 7
click at [110, 65] on input "checkbox" at bounding box center [110, 64] width 0 height 5
click at [475, 22] on div "Bulk Actions" at bounding box center [487, 28] width 43 height 18
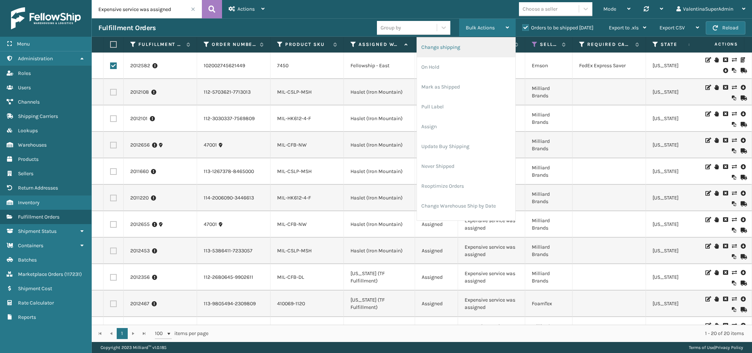
click at [476, 48] on li "Change shipping" at bounding box center [466, 47] width 98 height 20
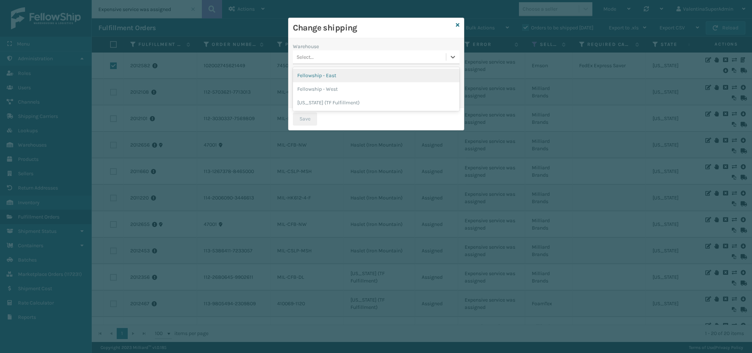
click at [335, 55] on div "Select..." at bounding box center [369, 57] width 153 height 12
click at [331, 76] on div "Fellowship - East" at bounding box center [376, 76] width 167 height 14
click at [331, 76] on div "Carrier Service *" at bounding box center [376, 73] width 167 height 8
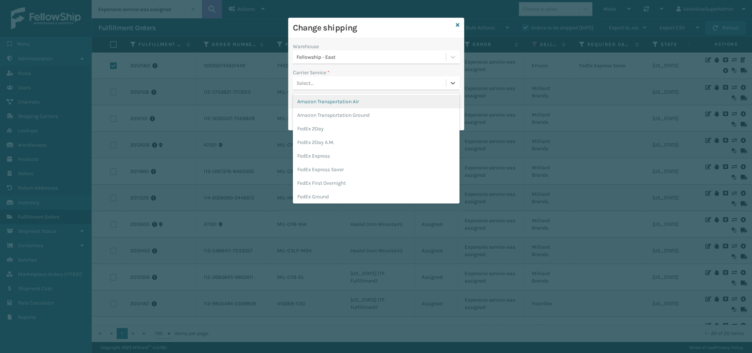
click at [330, 79] on div "Select..." at bounding box center [369, 83] width 153 height 12
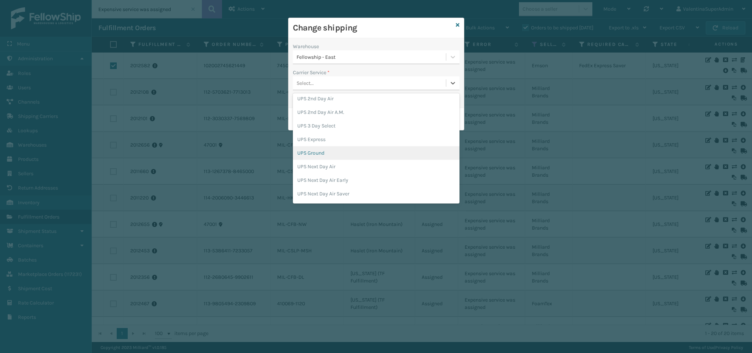
click at [326, 153] on div "UPS Ground" at bounding box center [376, 153] width 167 height 14
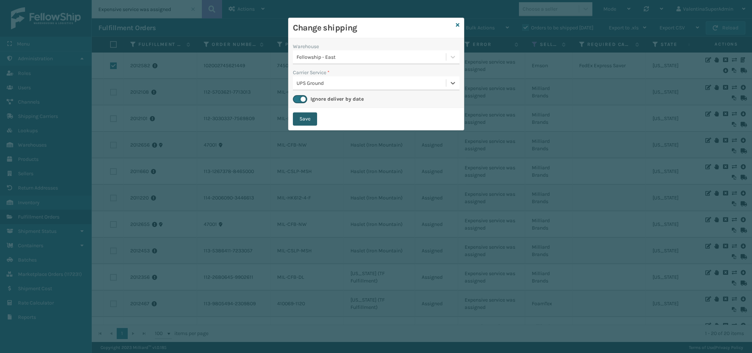
click at [307, 117] on button "Save" at bounding box center [305, 118] width 24 height 13
checkbox input "false"
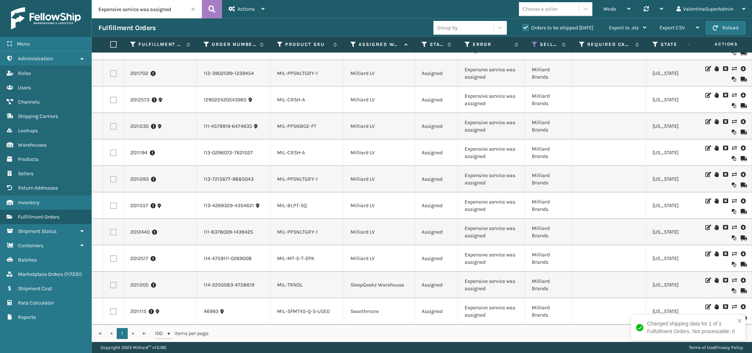
scroll to position [239, 0]
click at [113, 255] on label at bounding box center [113, 258] width 7 height 7
click at [110, 255] on input "checkbox" at bounding box center [110, 257] width 0 height 5
checkbox input "true"
click at [112, 229] on label at bounding box center [113, 232] width 7 height 7
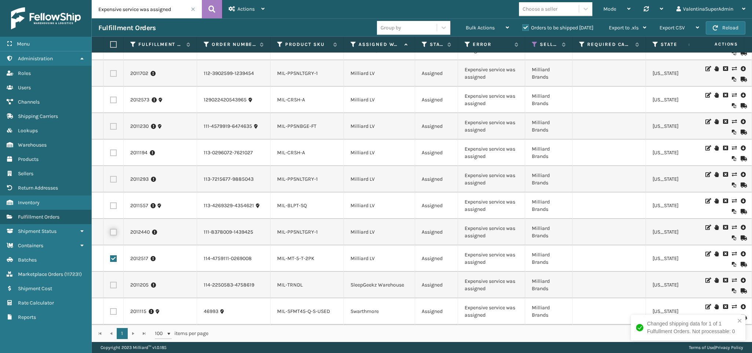
click at [110, 229] on input "checkbox" at bounding box center [110, 231] width 0 height 5
checkbox input "true"
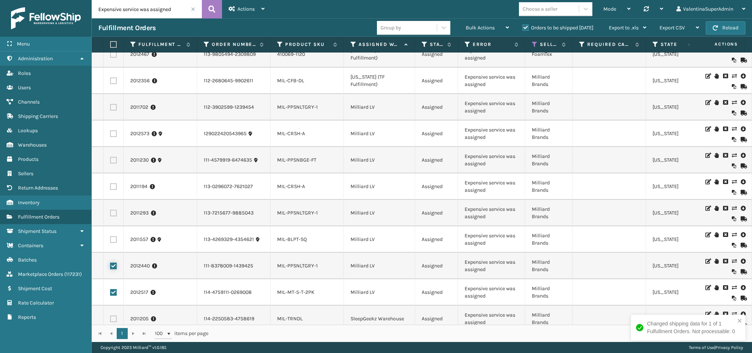
scroll to position [184, 0]
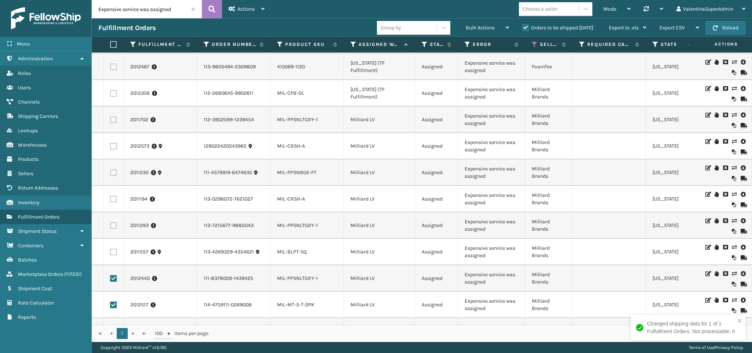
click at [113, 253] on label at bounding box center [113, 251] width 7 height 7
click at [110, 253] on input "checkbox" at bounding box center [110, 250] width 0 height 5
checkbox input "true"
click at [112, 118] on label at bounding box center [113, 119] width 7 height 7
click at [110, 118] on input "checkbox" at bounding box center [110, 118] width 0 height 5
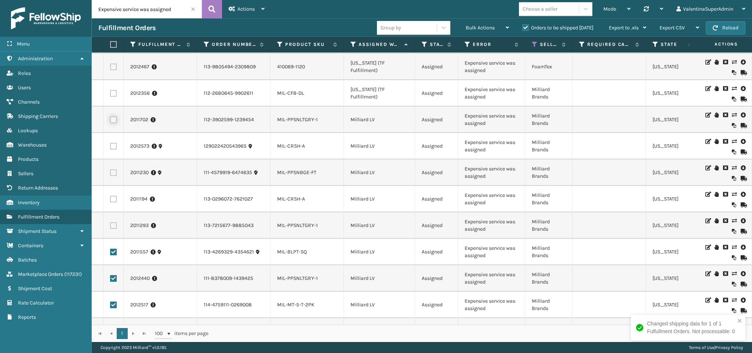
checkbox input "true"
click at [112, 140] on td at bounding box center [114, 146] width 20 height 26
drag, startPoint x: 112, startPoint y: 143, endPoint x: 116, endPoint y: 171, distance: 27.8
click at [112, 144] on label at bounding box center [113, 146] width 7 height 7
click at [110, 144] on input "checkbox" at bounding box center [110, 145] width 0 height 5
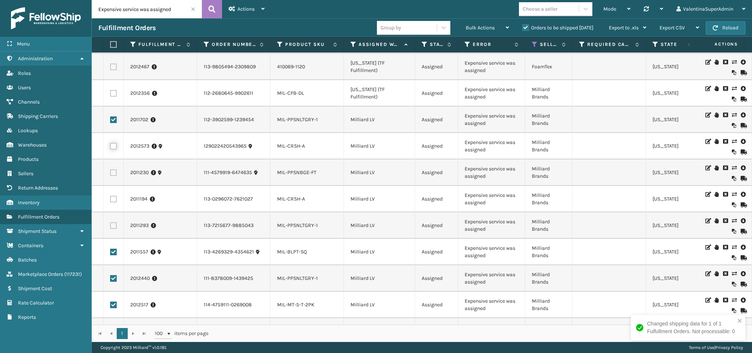
checkbox input "true"
click at [116, 172] on label at bounding box center [113, 172] width 7 height 7
click at [110, 172] on input "checkbox" at bounding box center [110, 171] width 0 height 5
checkbox input "true"
click at [112, 200] on label at bounding box center [113, 199] width 7 height 7
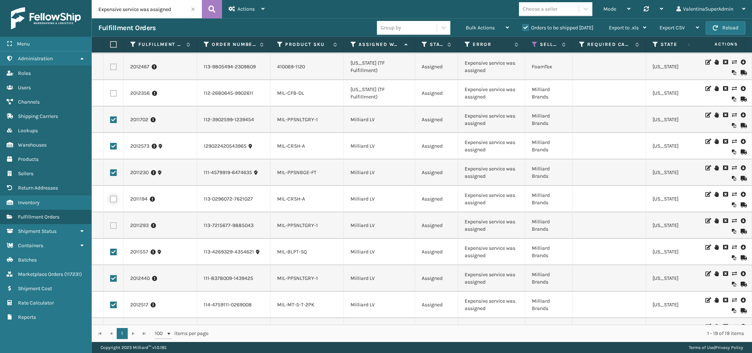
click at [110, 200] on input "checkbox" at bounding box center [110, 198] width 0 height 5
checkbox input "true"
click at [112, 225] on label at bounding box center [113, 225] width 7 height 7
click at [110, 225] on input "checkbox" at bounding box center [110, 224] width 0 height 5
checkbox input "true"
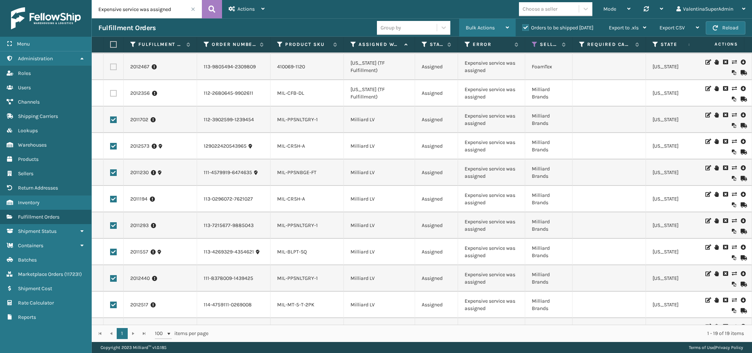
click at [504, 24] on div "Bulk Actions" at bounding box center [487, 28] width 43 height 18
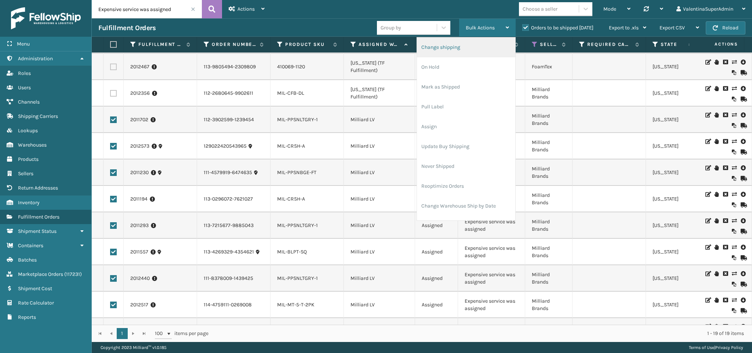
click at [436, 50] on li "Change shipping" at bounding box center [466, 47] width 98 height 20
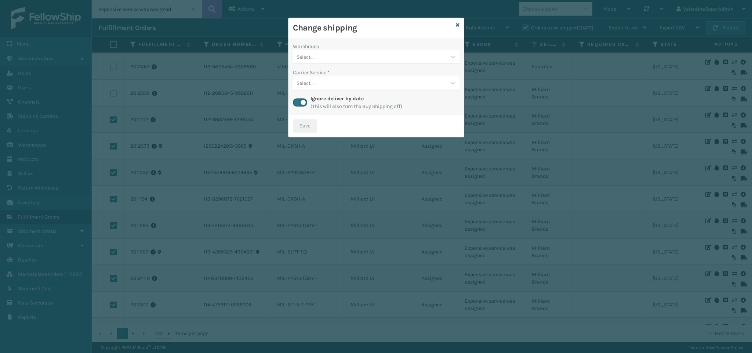
click at [336, 53] on div "Select..." at bounding box center [369, 57] width 153 height 12
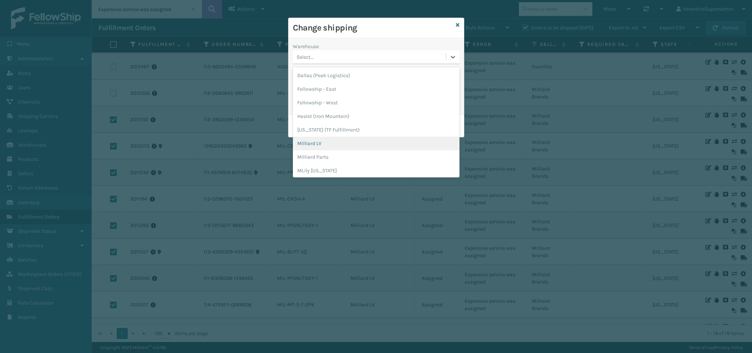
click at [324, 144] on div "Milliard LV" at bounding box center [376, 144] width 167 height 14
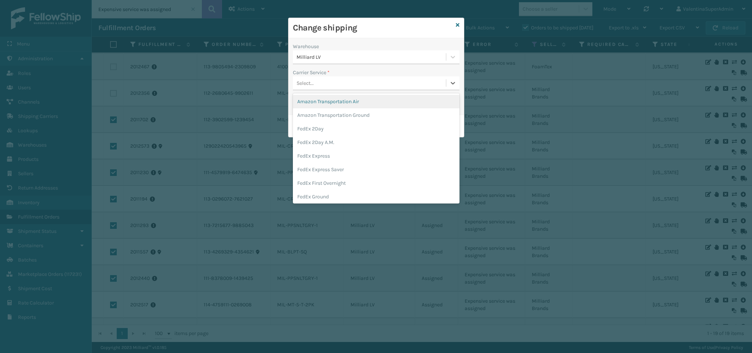
drag, startPoint x: 327, startPoint y: 82, endPoint x: 330, endPoint y: 88, distance: 7.0
click at [327, 81] on div "Select..." at bounding box center [369, 83] width 153 height 12
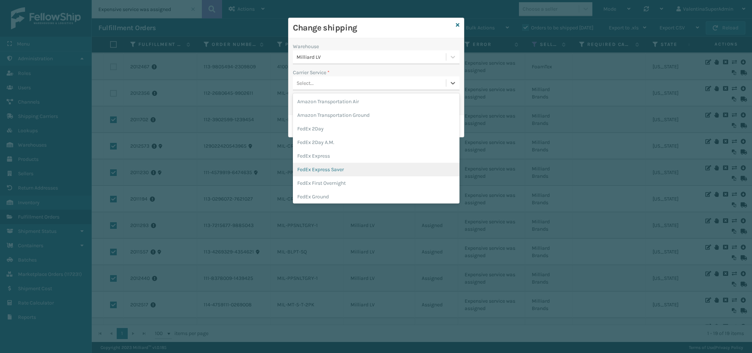
scroll to position [220, 0]
drag, startPoint x: 330, startPoint y: 156, endPoint x: 317, endPoint y: 138, distance: 22.7
click at [330, 156] on div "UPS Ground" at bounding box center [376, 153] width 167 height 14
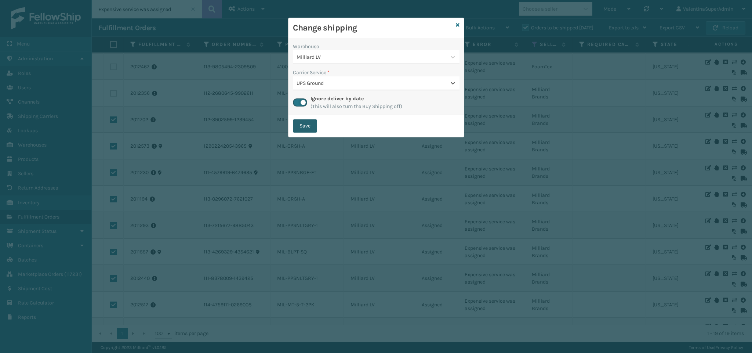
click at [313, 130] on button "Save" at bounding box center [305, 125] width 24 height 13
checkbox input "false"
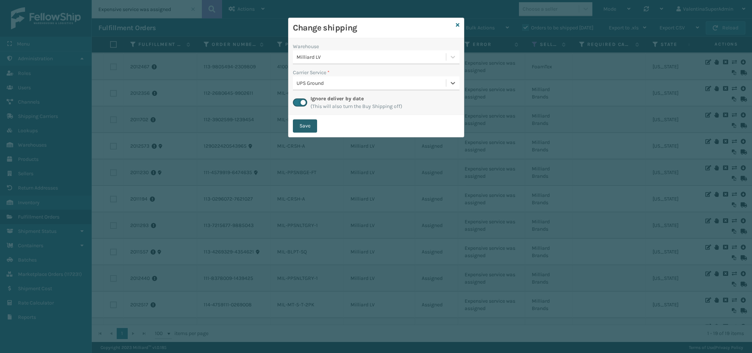
checkbox input "false"
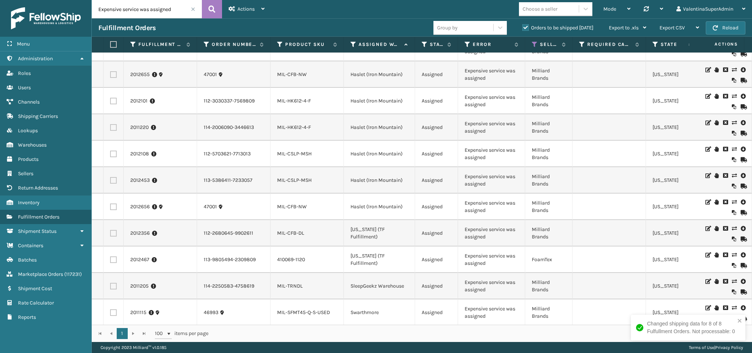
scroll to position [28, 0]
drag, startPoint x: 116, startPoint y: 226, endPoint x: 115, endPoint y: 234, distance: 8.1
click at [116, 227] on td at bounding box center [114, 232] width 20 height 26
click at [113, 255] on label at bounding box center [113, 258] width 7 height 7
click at [110, 255] on input "checkbox" at bounding box center [110, 257] width 0 height 5
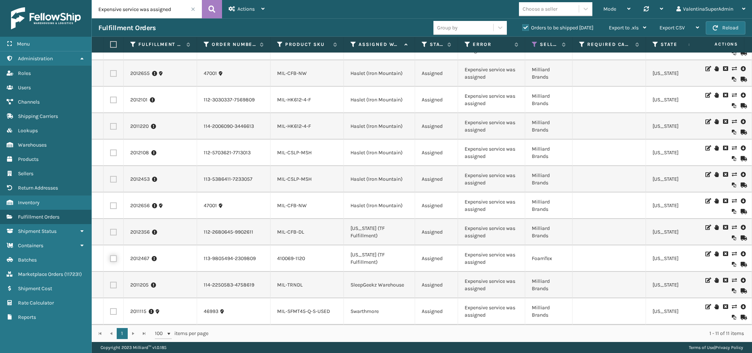
checkbox input "true"
drag, startPoint x: 115, startPoint y: 222, endPoint x: 435, endPoint y: 66, distance: 356.2
click at [115, 229] on label at bounding box center [113, 232] width 7 height 7
click at [110, 229] on input "checkbox" at bounding box center [110, 231] width 0 height 5
click at [484, 20] on div "Bulk Actions" at bounding box center [487, 28] width 43 height 18
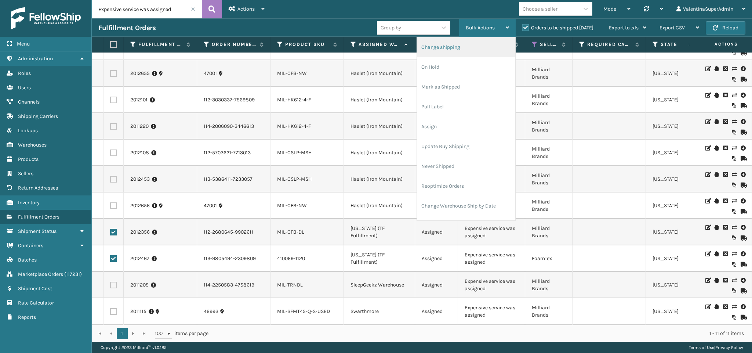
click at [464, 49] on li "Change shipping" at bounding box center [466, 47] width 98 height 20
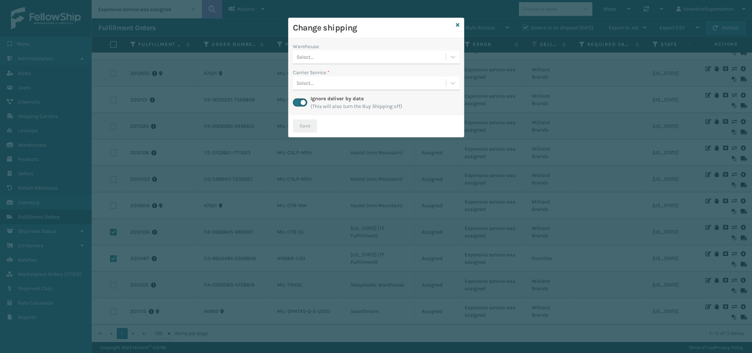
click at [330, 54] on div "Select..." at bounding box center [369, 57] width 153 height 12
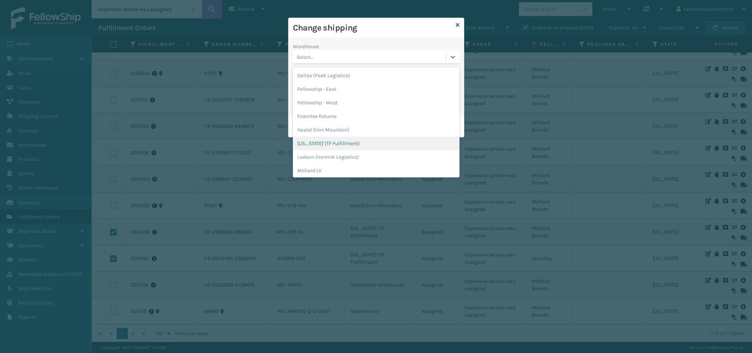
click at [338, 148] on div "[US_STATE] (TF Fulfillment)" at bounding box center [376, 144] width 167 height 14
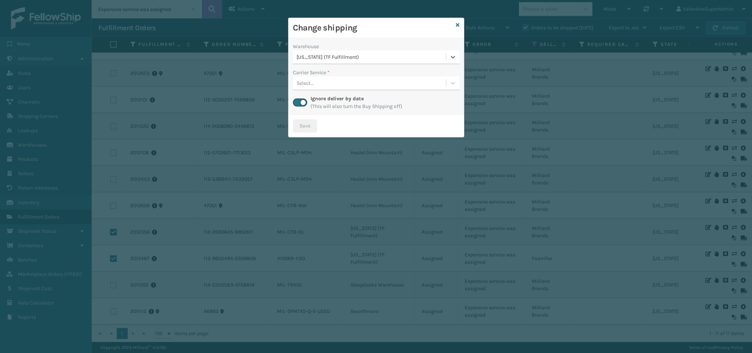
click at [327, 81] on div "Select..." at bounding box center [369, 83] width 153 height 12
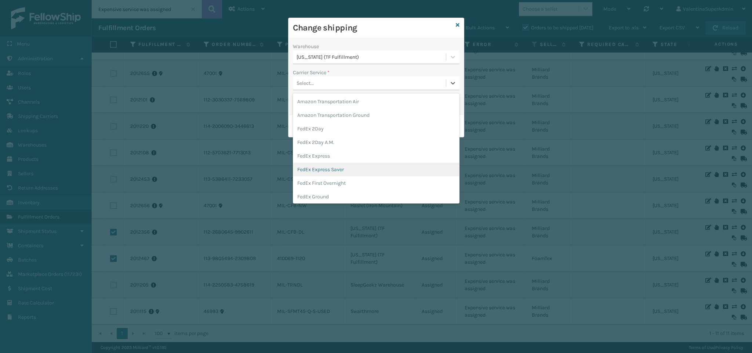
scroll to position [220, 0]
click at [340, 150] on div "UPS Ground" at bounding box center [376, 153] width 167 height 14
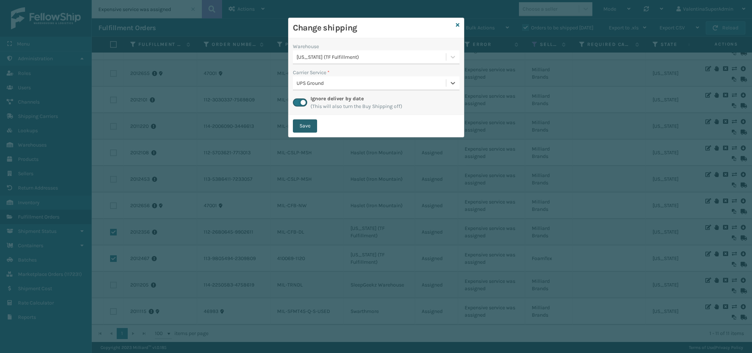
click at [305, 125] on button "Save" at bounding box center [305, 125] width 24 height 13
checkbox input "false"
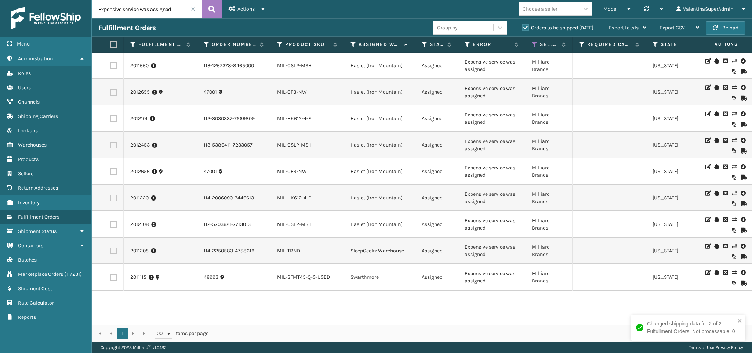
click at [110, 248] on label at bounding box center [113, 250] width 7 height 7
click at [110, 248] on input "checkbox" at bounding box center [110, 249] width 0 height 5
click at [472, 25] on span "Bulk Actions" at bounding box center [480, 28] width 29 height 6
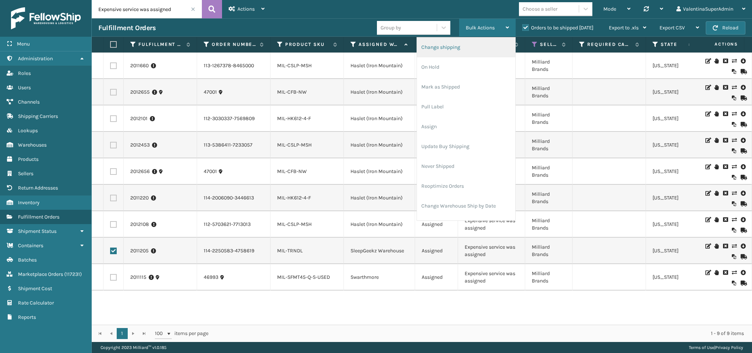
click at [467, 46] on li "Change shipping" at bounding box center [466, 47] width 98 height 20
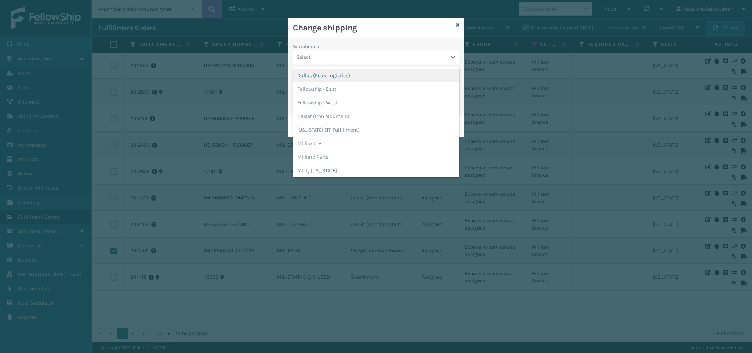
drag, startPoint x: 337, startPoint y: 60, endPoint x: 337, endPoint y: 104, distance: 44.0
click at [337, 59] on div "Select..." at bounding box center [369, 57] width 153 height 12
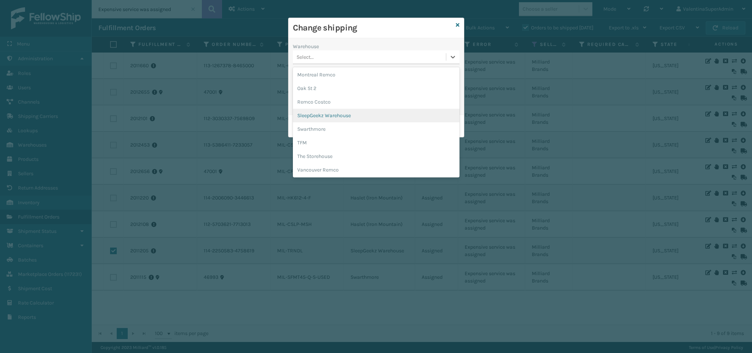
click at [339, 117] on div "SleepGeekz Warehouse" at bounding box center [376, 116] width 167 height 14
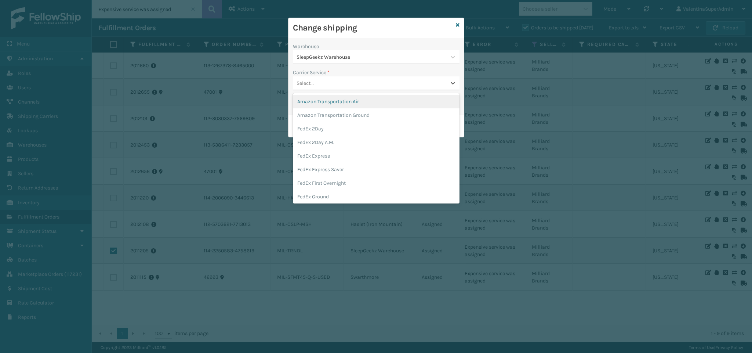
click at [331, 81] on div "Select..." at bounding box center [369, 83] width 153 height 12
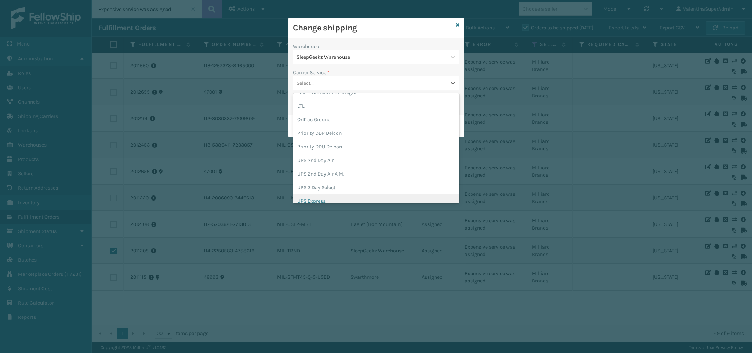
scroll to position [220, 0]
click at [339, 150] on div "UPS Ground" at bounding box center [376, 153] width 167 height 14
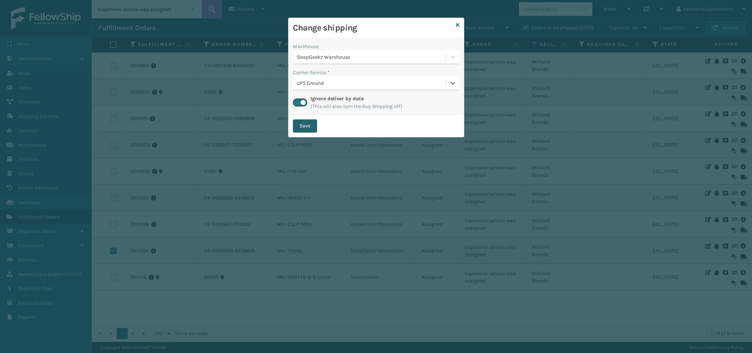
click at [306, 121] on button "Save" at bounding box center [305, 125] width 24 height 13
checkbox input "false"
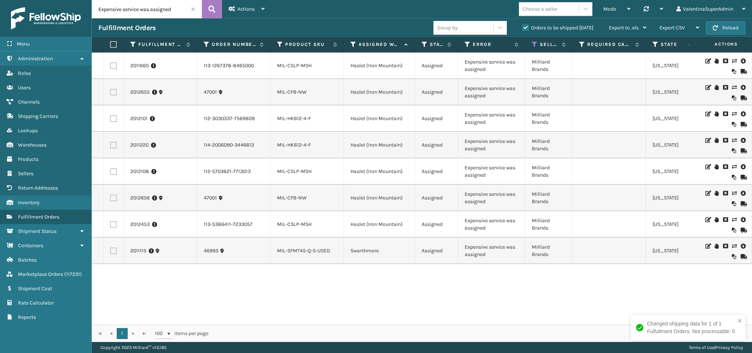
click at [114, 251] on label at bounding box center [113, 250] width 7 height 7
click at [110, 251] on input "checkbox" at bounding box center [110, 249] width 0 height 5
click at [461, 25] on div "Bulk Actions Change shipping On Hold Mark as Shipped Pull Label Assign Update B…" at bounding box center [487, 28] width 57 height 18
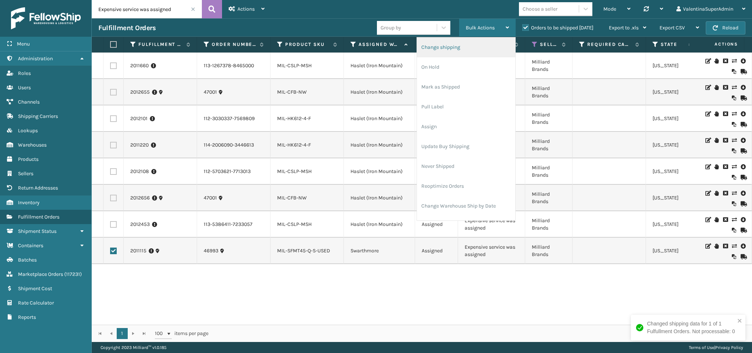
click at [460, 44] on li "Change shipping" at bounding box center [466, 47] width 98 height 20
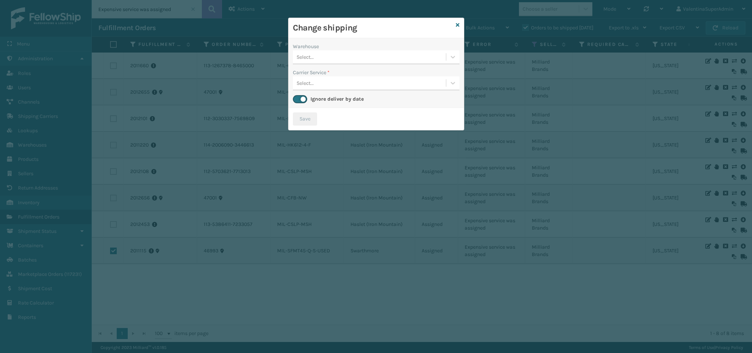
click at [314, 58] on div "Select..." at bounding box center [369, 57] width 153 height 12
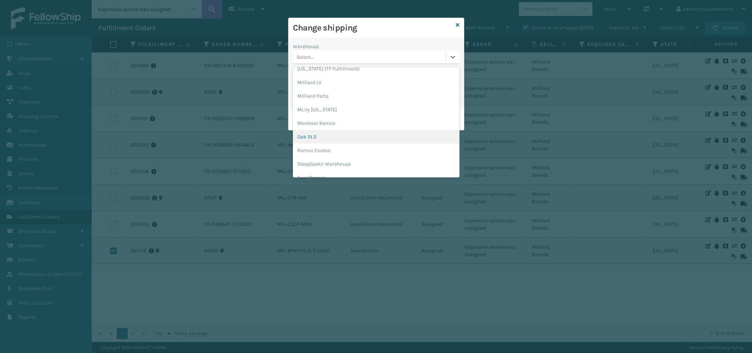
scroll to position [109, 0]
click at [338, 125] on div "Swarthmore" at bounding box center [376, 129] width 167 height 14
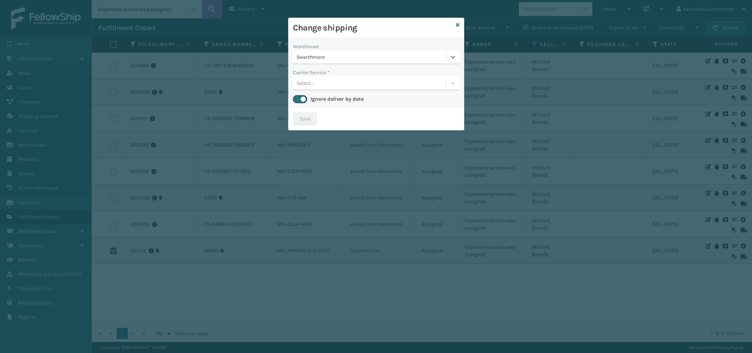
click at [326, 91] on div "Warehouse option [PERSON_NAME], selected. 0 results available. Select is focuse…" at bounding box center [375, 73] width 175 height 70
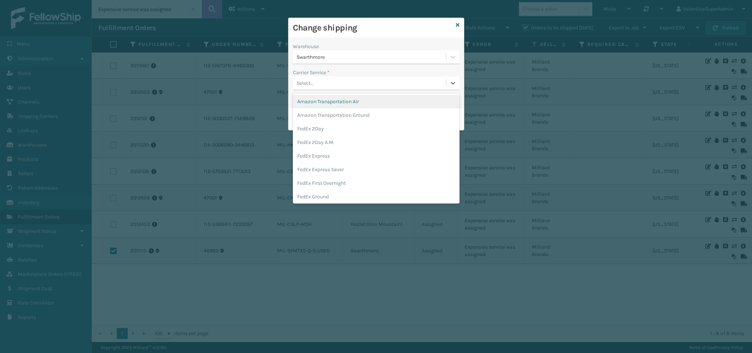
click at [326, 86] on div "Select..." at bounding box center [369, 83] width 153 height 12
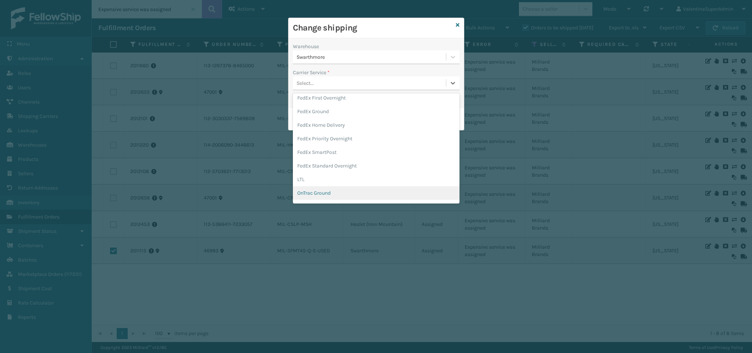
scroll to position [220, 0]
click at [329, 153] on div "UPS Ground" at bounding box center [376, 153] width 167 height 14
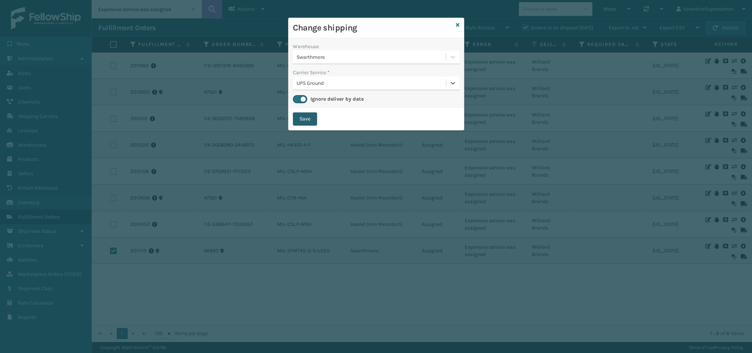
click at [311, 117] on button "Save" at bounding box center [305, 118] width 24 height 13
checkbox input "false"
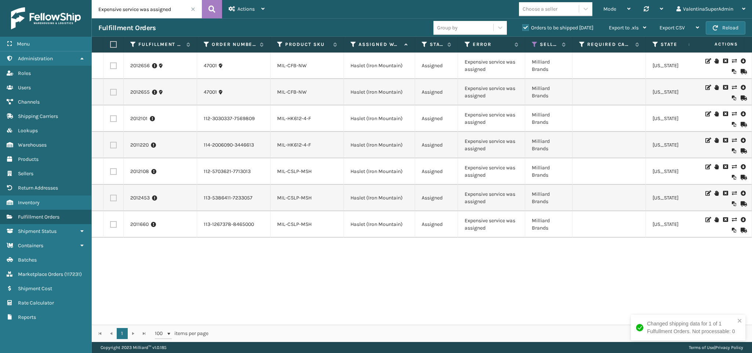
click at [115, 46] on label at bounding box center [112, 44] width 4 height 7
click at [110, 46] on input "checkbox" at bounding box center [110, 44] width 0 height 5
checkbox input "true"
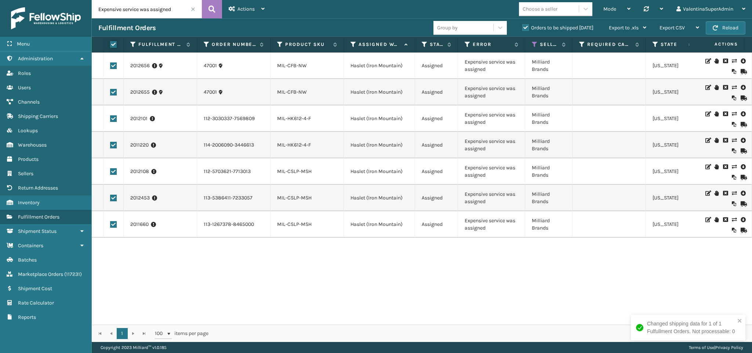
checkbox input "true"
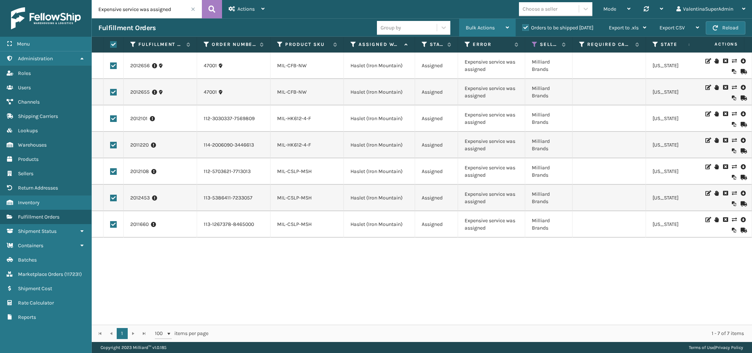
click at [488, 25] on span "Bulk Actions" at bounding box center [480, 28] width 29 height 6
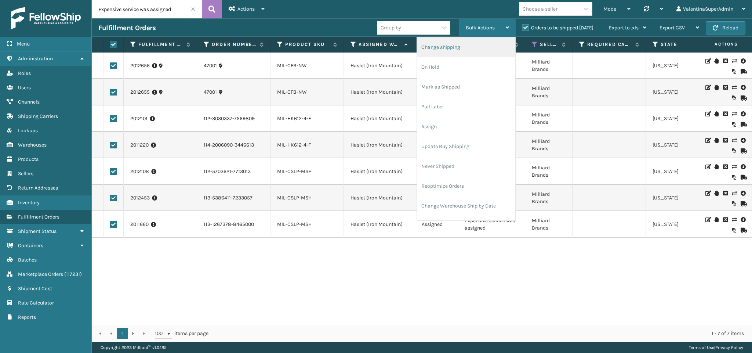
click at [450, 46] on li "Change shipping" at bounding box center [466, 47] width 98 height 20
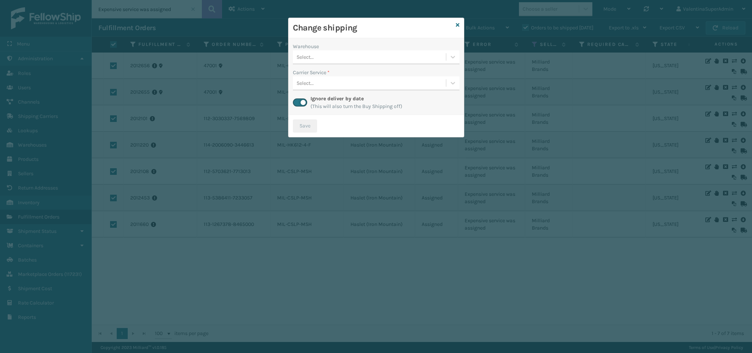
click at [331, 59] on div "Select..." at bounding box center [369, 57] width 153 height 12
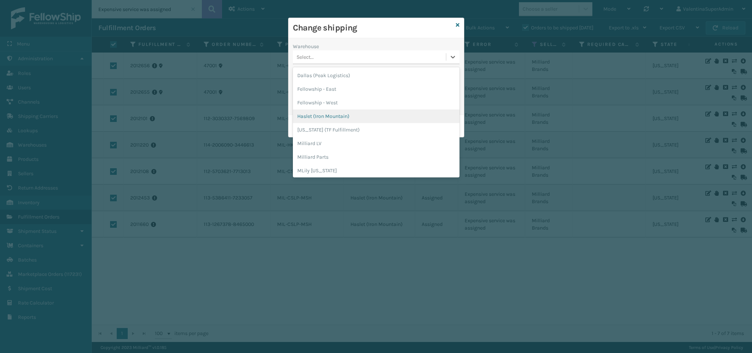
click at [364, 115] on div "Haslet (Iron Mountain)" at bounding box center [376, 116] width 167 height 14
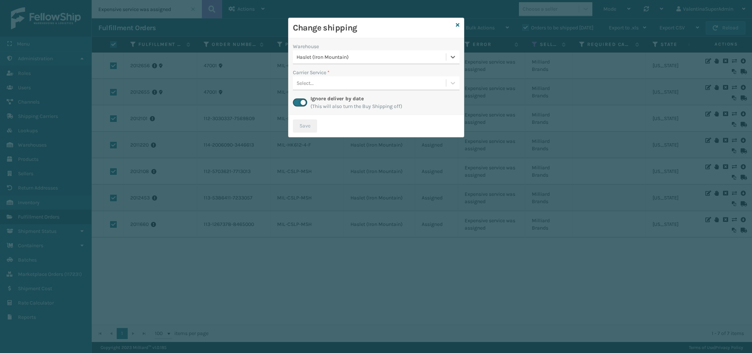
click at [342, 84] on div "Select..." at bounding box center [369, 83] width 153 height 12
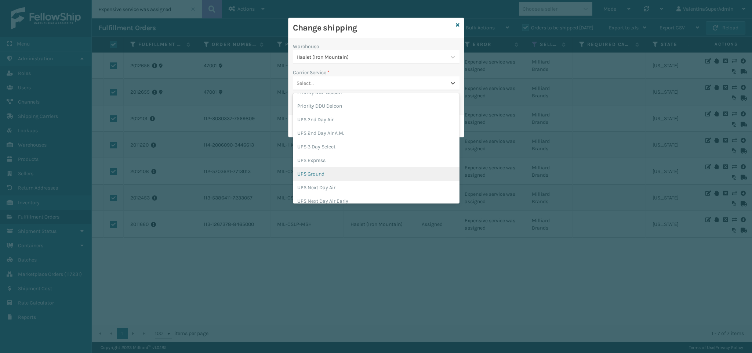
scroll to position [232, 0]
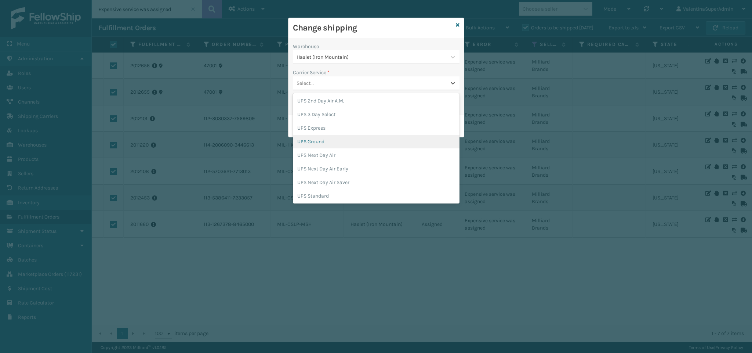
click at [318, 141] on div "UPS Ground" at bounding box center [376, 142] width 167 height 14
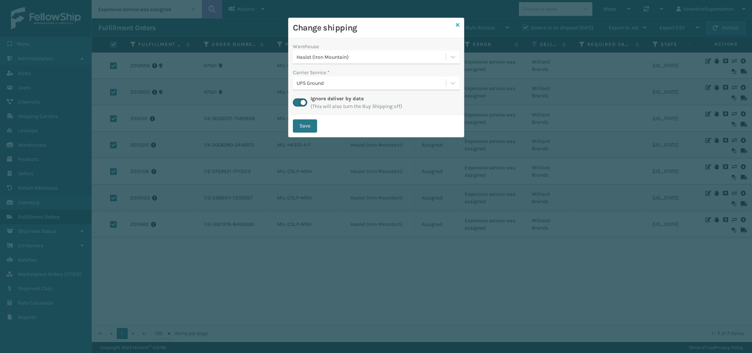
click at [457, 26] on icon at bounding box center [458, 24] width 4 height 5
checkbox input "false"
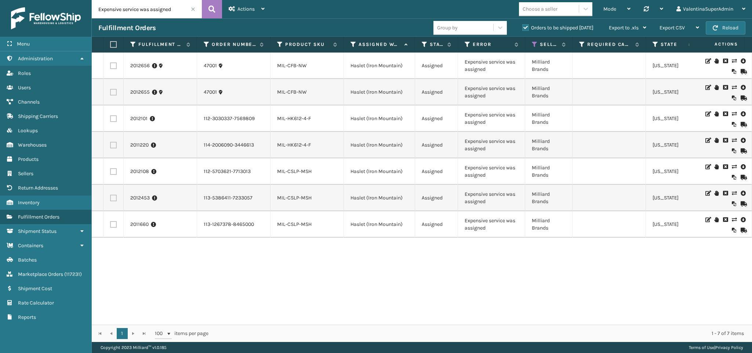
click at [113, 41] on label at bounding box center [112, 44] width 4 height 7
click at [110, 42] on input "checkbox" at bounding box center [110, 44] width 0 height 5
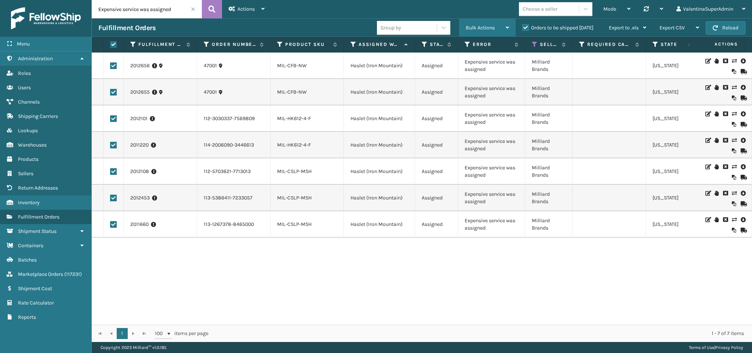
click at [475, 21] on div "Bulk Actions" at bounding box center [487, 28] width 43 height 18
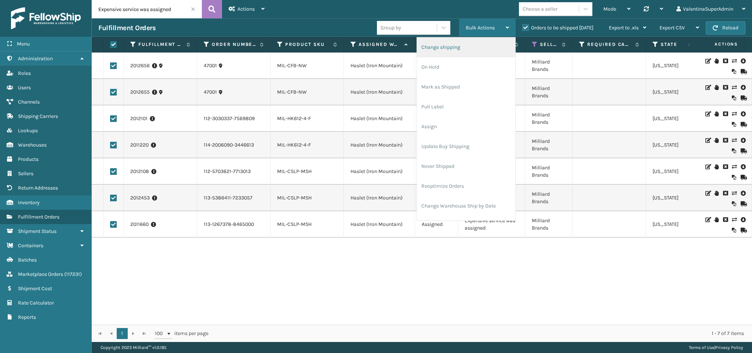
click at [440, 47] on li "Change shipping" at bounding box center [466, 47] width 98 height 20
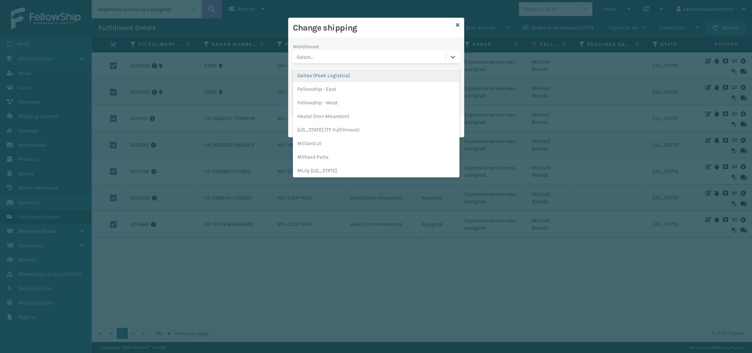
drag, startPoint x: 322, startPoint y: 56, endPoint x: 321, endPoint y: 62, distance: 5.6
click at [320, 55] on div "Select..." at bounding box center [369, 57] width 153 height 12
click at [334, 120] on div "Haslet (Iron Mountain)" at bounding box center [376, 116] width 167 height 14
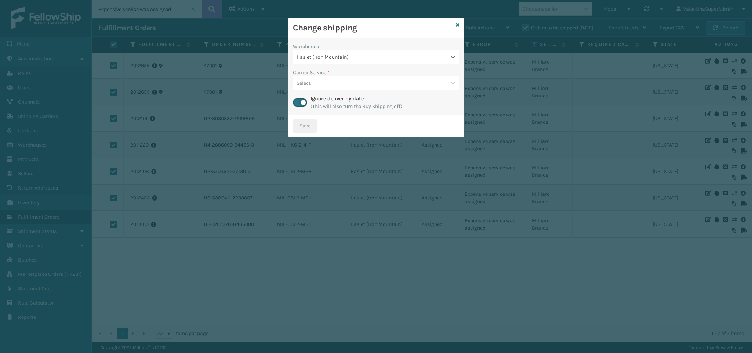
click at [330, 83] on div "Select..." at bounding box center [369, 83] width 153 height 12
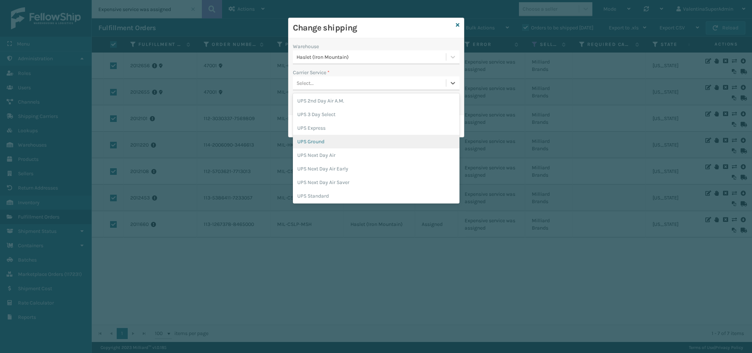
click at [323, 142] on div "UPS Ground" at bounding box center [376, 142] width 167 height 14
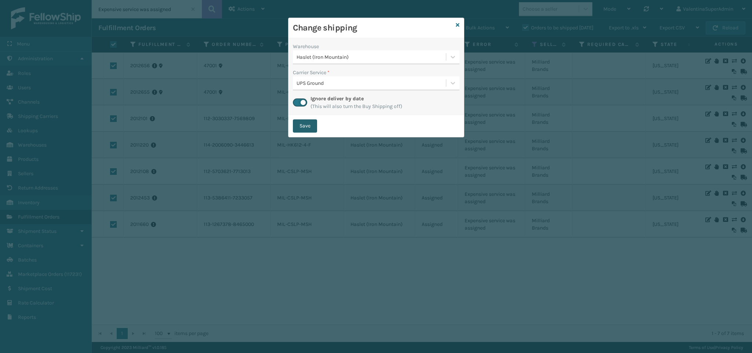
click at [312, 127] on button "Save" at bounding box center [305, 125] width 24 height 13
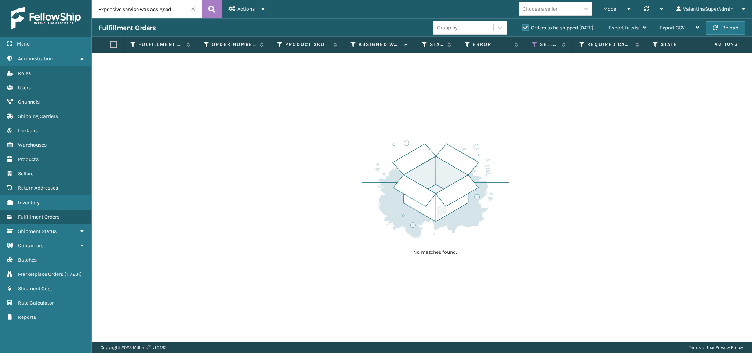
click at [192, 10] on span at bounding box center [193, 9] width 4 height 4
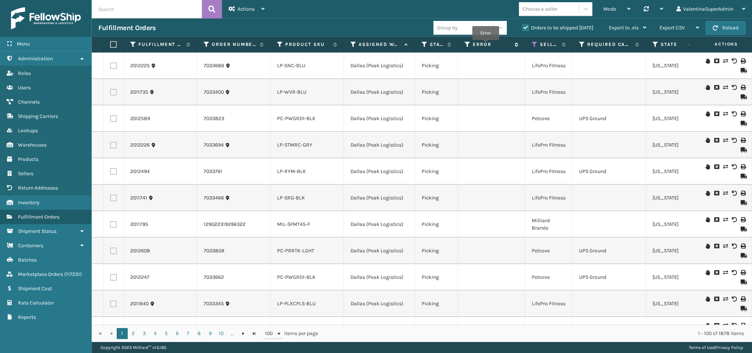
click at [486, 46] on label "Error" at bounding box center [492, 44] width 38 height 7
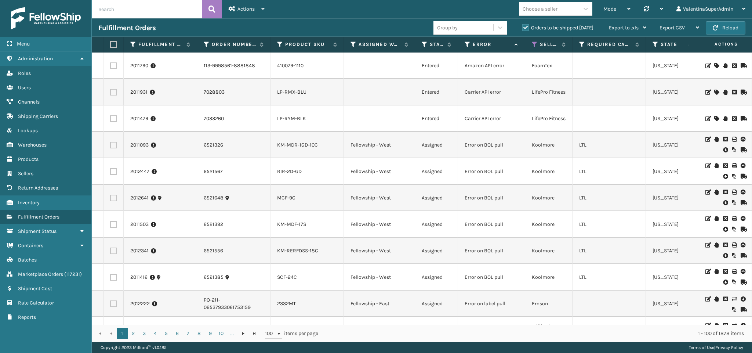
scroll to position [55, 0]
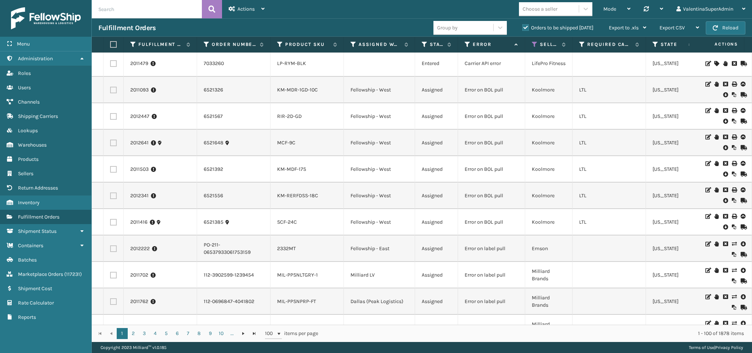
click at [723, 121] on icon at bounding box center [725, 120] width 4 height 7
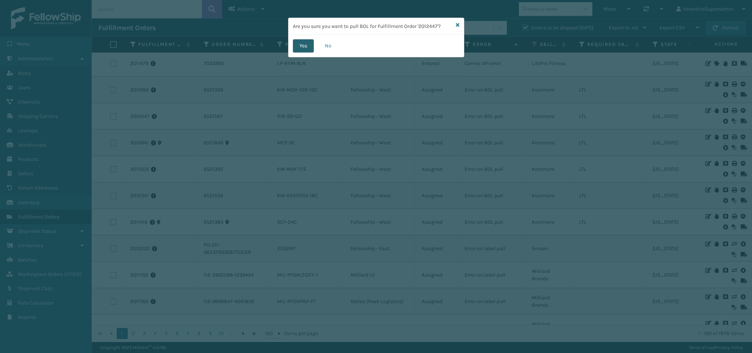
click at [308, 44] on button "Yes" at bounding box center [303, 45] width 21 height 13
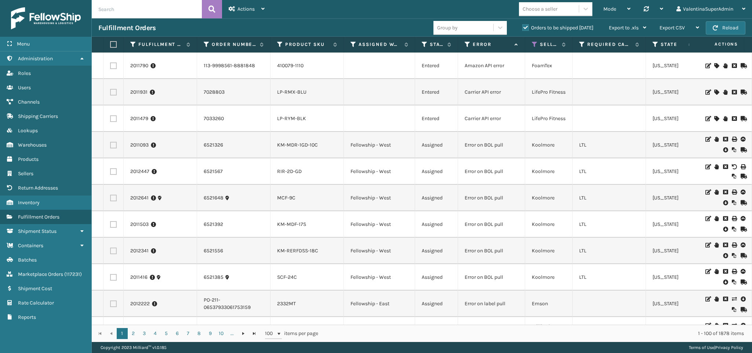
click at [723, 150] on icon at bounding box center [725, 149] width 4 height 7
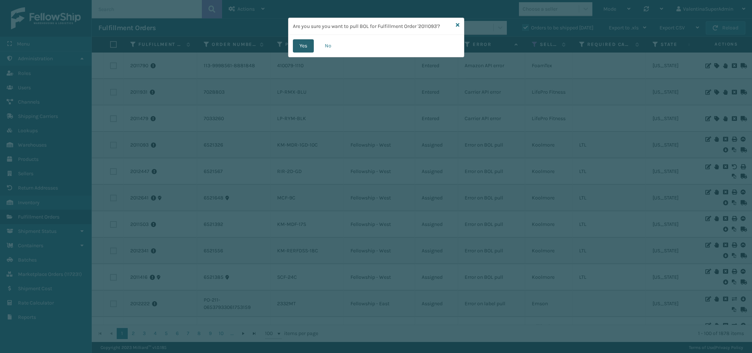
click at [302, 47] on button "Yes" at bounding box center [303, 45] width 21 height 13
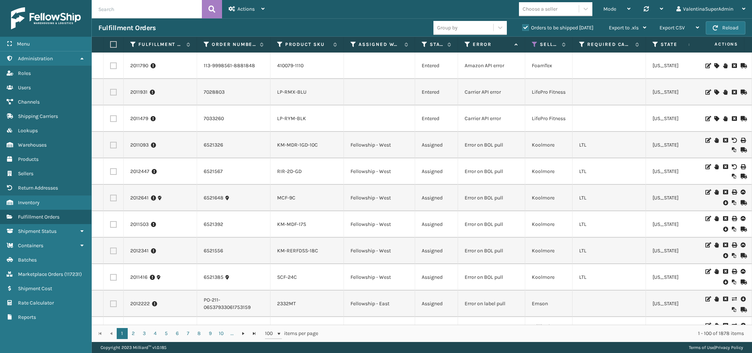
click at [723, 203] on icon at bounding box center [725, 202] width 4 height 7
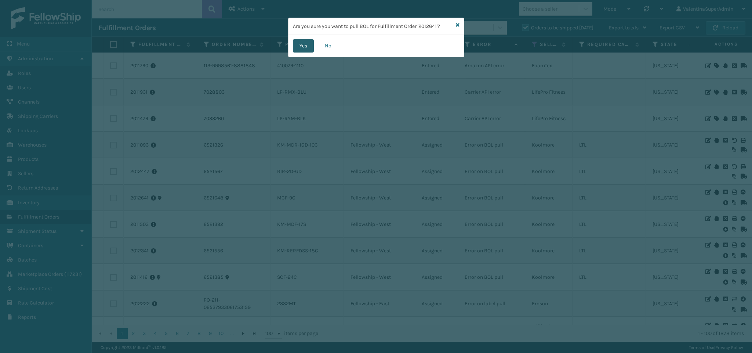
click at [305, 47] on button "Yes" at bounding box center [303, 45] width 21 height 13
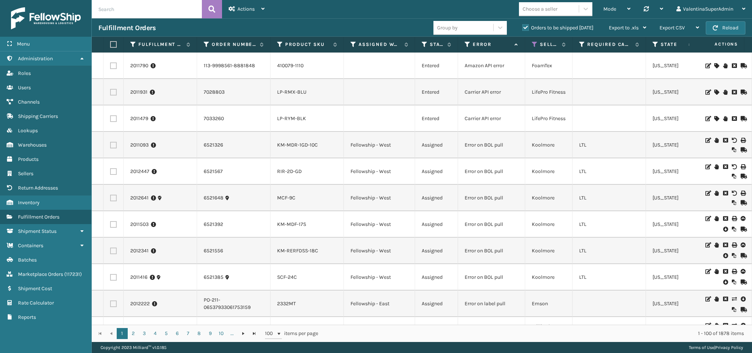
click at [723, 229] on icon at bounding box center [725, 228] width 4 height 7
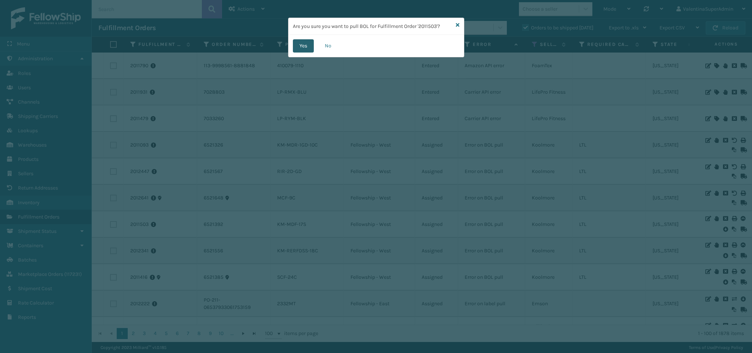
click at [306, 46] on button "Yes" at bounding box center [303, 45] width 21 height 13
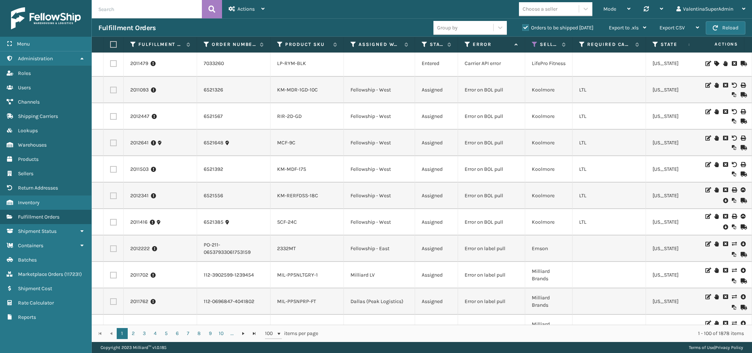
click at [723, 229] on icon at bounding box center [725, 226] width 4 height 7
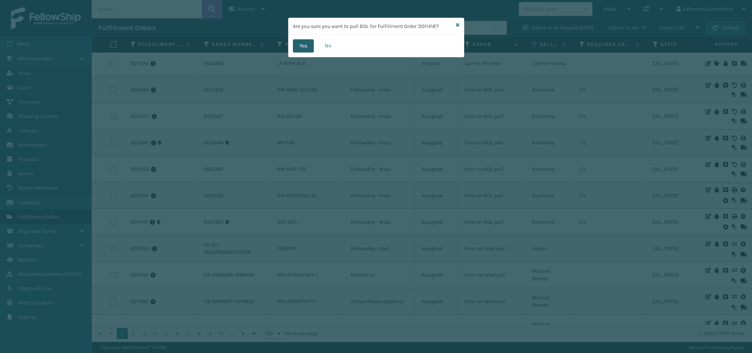
click at [302, 47] on button "Yes" at bounding box center [303, 45] width 21 height 13
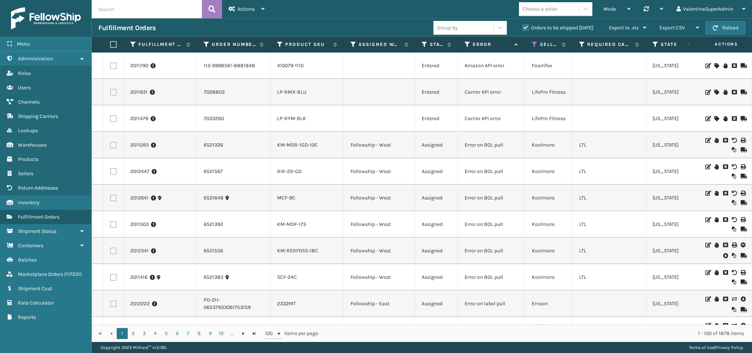
click at [723, 257] on icon at bounding box center [725, 255] width 4 height 7
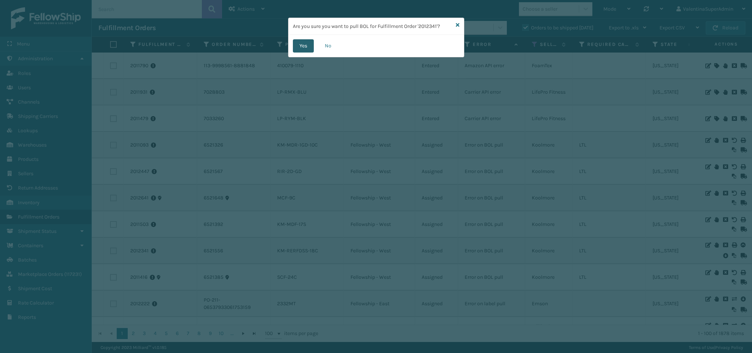
click at [303, 48] on button "Yes" at bounding box center [303, 45] width 21 height 13
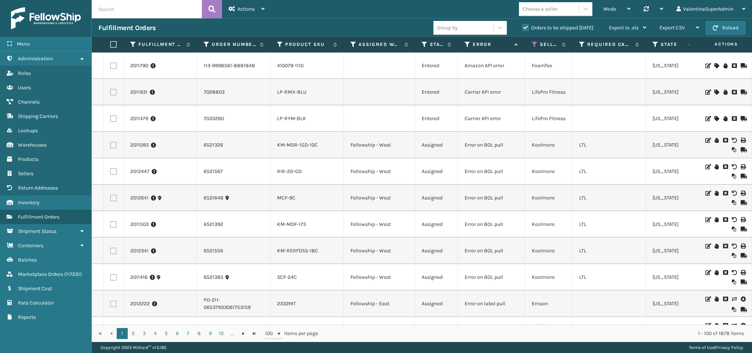
click at [110, 145] on label at bounding box center [113, 145] width 7 height 7
click at [110, 145] on input "checkbox" at bounding box center [110, 144] width 0 height 5
click at [113, 276] on label at bounding box center [113, 277] width 7 height 7
click at [110, 276] on input "checkbox" at bounding box center [110, 276] width 0 height 5
click at [113, 251] on label at bounding box center [113, 250] width 7 height 7
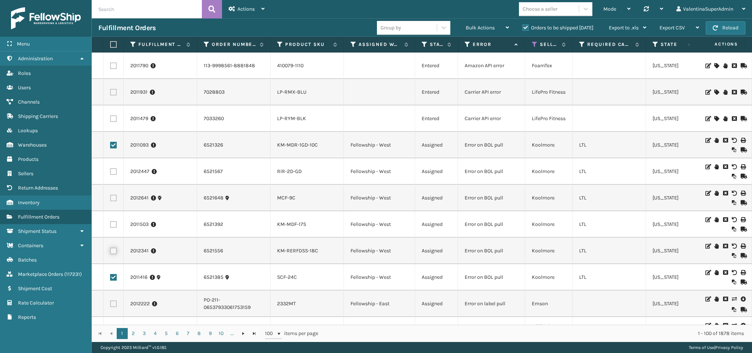
click at [110, 251] on input "checkbox" at bounding box center [110, 249] width 0 height 5
click at [115, 225] on label at bounding box center [113, 224] width 7 height 7
click at [110, 225] on input "checkbox" at bounding box center [110, 223] width 0 height 5
click at [113, 196] on label at bounding box center [113, 198] width 7 height 7
click at [110, 196] on input "checkbox" at bounding box center [110, 197] width 0 height 5
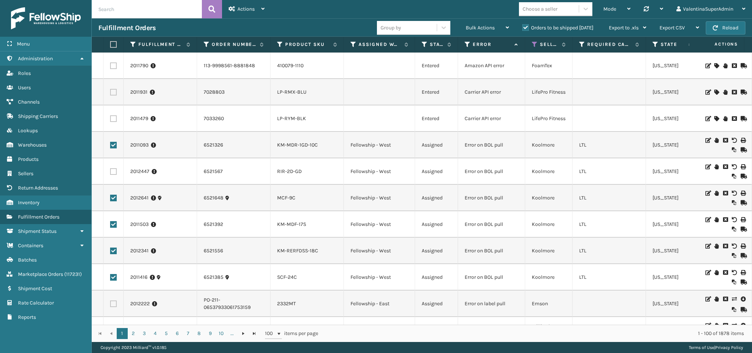
click at [110, 170] on label at bounding box center [113, 171] width 7 height 7
click at [110, 170] on input "checkbox" at bounding box center [110, 170] width 0 height 5
click at [483, 28] on span "Bulk Actions" at bounding box center [480, 28] width 29 height 6
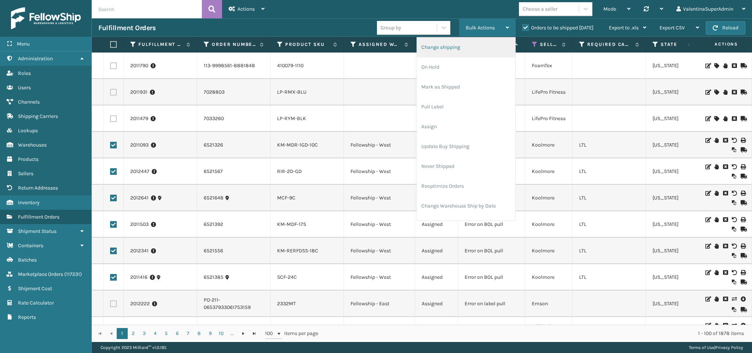
click at [440, 46] on li "Change shipping" at bounding box center [466, 47] width 98 height 20
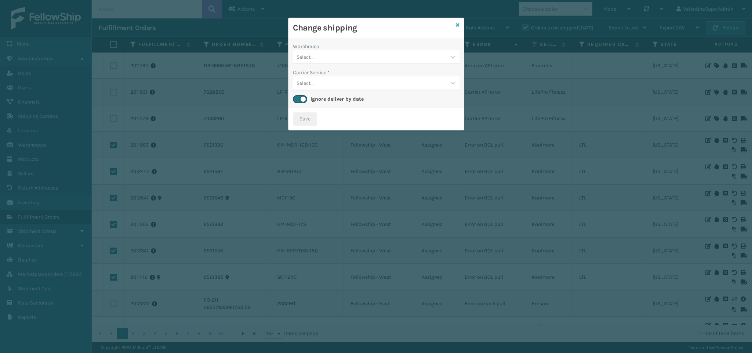
click at [457, 23] on icon at bounding box center [458, 24] width 4 height 5
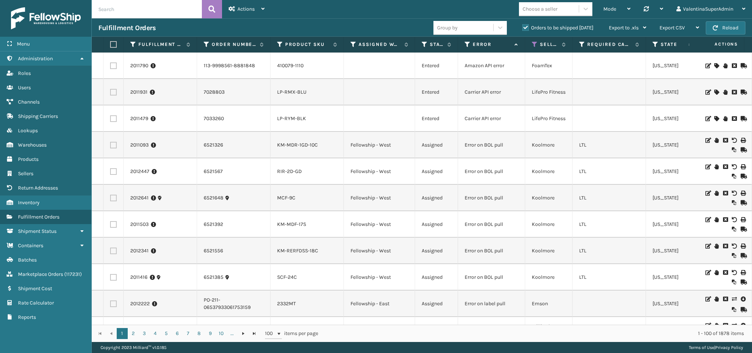
click at [112, 146] on label at bounding box center [113, 145] width 7 height 7
click at [110, 146] on input "checkbox" at bounding box center [110, 144] width 0 height 5
click at [110, 280] on label at bounding box center [113, 277] width 7 height 7
click at [110, 279] on input "checkbox" at bounding box center [110, 276] width 0 height 5
click at [111, 252] on label at bounding box center [113, 250] width 7 height 7
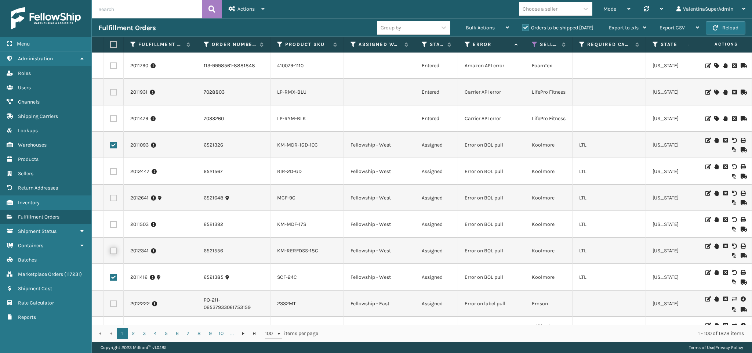
click at [110, 252] on input "checkbox" at bounding box center [110, 249] width 0 height 5
click at [112, 221] on td at bounding box center [114, 224] width 20 height 26
click at [113, 197] on label at bounding box center [113, 198] width 7 height 7
click at [110, 197] on input "checkbox" at bounding box center [110, 197] width 0 height 5
click at [112, 221] on td at bounding box center [114, 224] width 20 height 26
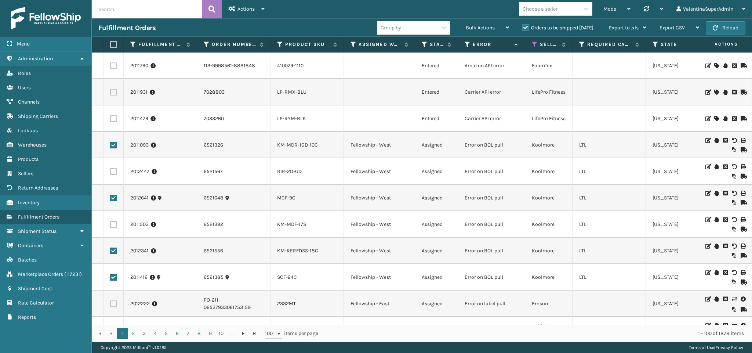
click at [115, 172] on label at bounding box center [113, 171] width 7 height 7
click at [110, 172] on input "checkbox" at bounding box center [110, 170] width 0 height 5
click at [114, 219] on td at bounding box center [114, 224] width 20 height 26
click at [117, 228] on td at bounding box center [114, 224] width 20 height 26
click at [114, 227] on label at bounding box center [113, 224] width 7 height 7
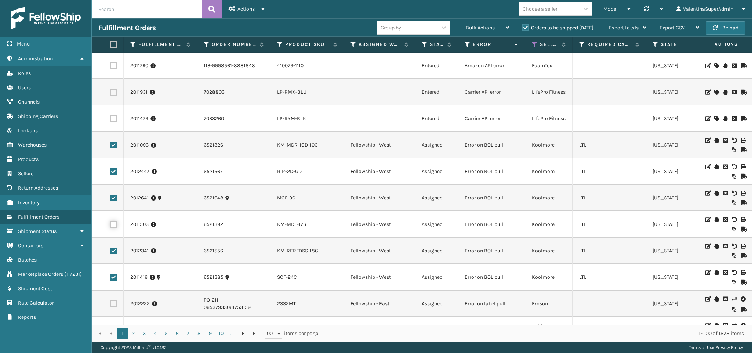
click at [110, 226] on input "checkbox" at bounding box center [110, 223] width 0 height 5
click at [501, 28] on div "Bulk Actions" at bounding box center [487, 28] width 43 height 18
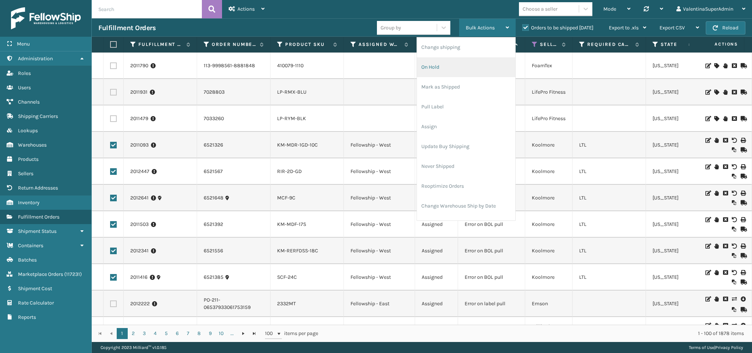
click at [458, 59] on li "On Hold" at bounding box center [466, 67] width 98 height 20
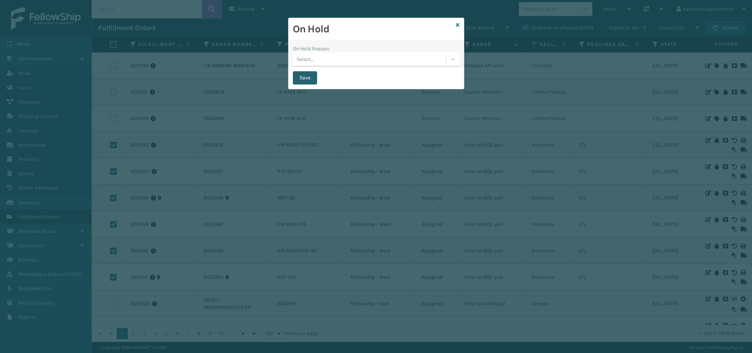
click at [299, 81] on button "Save" at bounding box center [305, 77] width 24 height 13
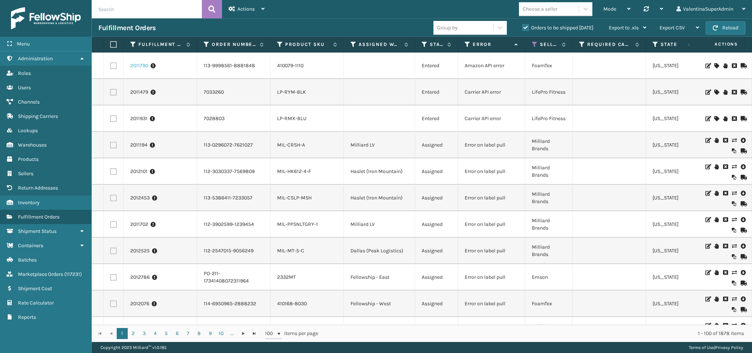
click at [140, 68] on link "2011790" at bounding box center [139, 65] width 18 height 7
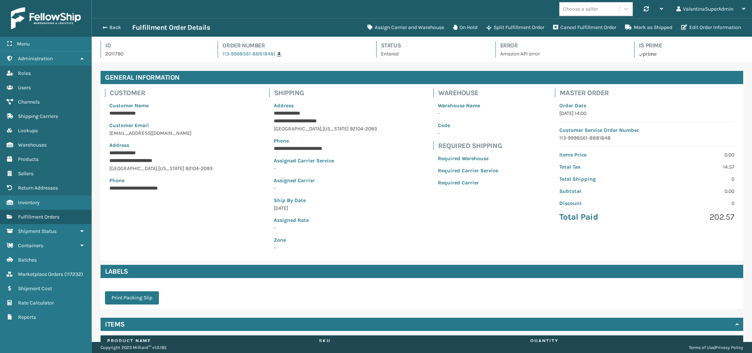
scroll to position [18, 661]
click at [414, 27] on button "Assign Carrier and Warehouse" at bounding box center [406, 27] width 86 height 15
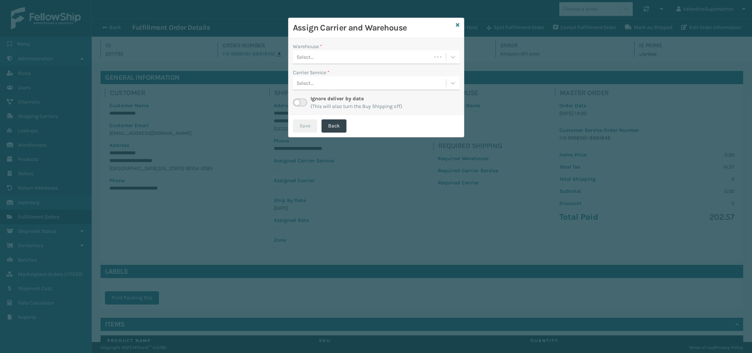
drag, startPoint x: 307, startPoint y: 68, endPoint x: 312, endPoint y: 54, distance: 15.0
click at [307, 66] on div "Warehouse * Select... Carrier Service * Select... Ignore deliver by date (This …" at bounding box center [375, 76] width 175 height 77
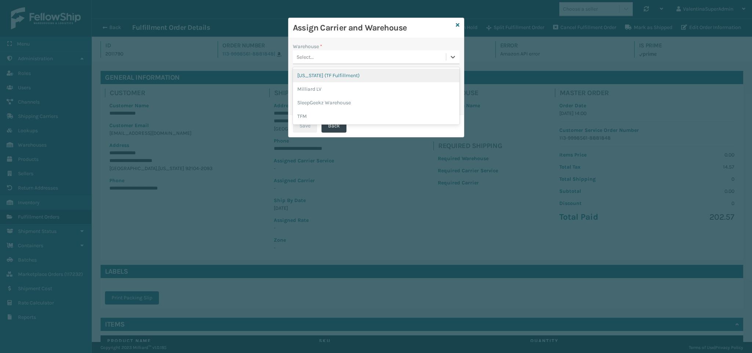
drag, startPoint x: 312, startPoint y: 54, endPoint x: 475, endPoint y: 44, distance: 163.6
click at [312, 53] on div "Select..." at bounding box center [369, 57] width 153 height 12
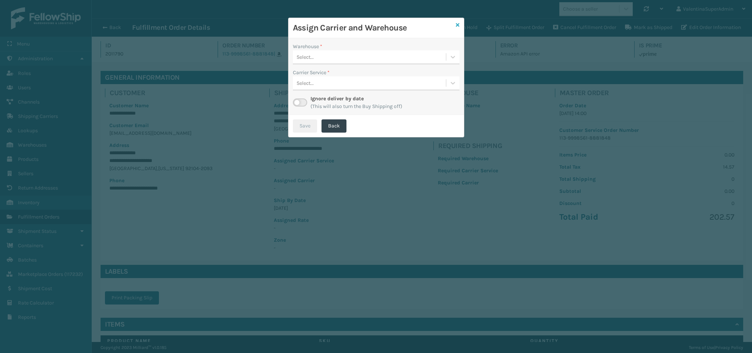
click at [458, 21] on link at bounding box center [458, 25] width 4 height 8
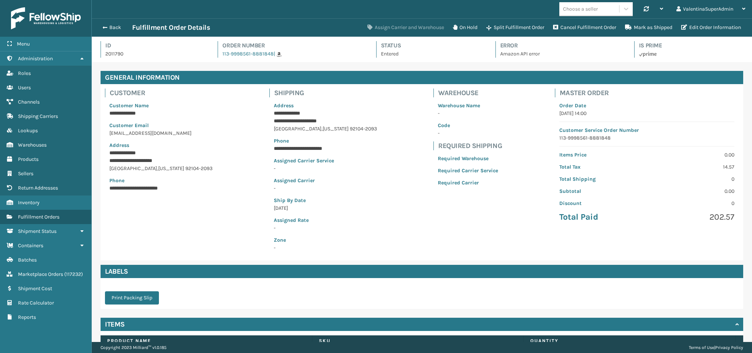
click at [416, 29] on button "Assign Carrier and Warehouse" at bounding box center [406, 27] width 86 height 15
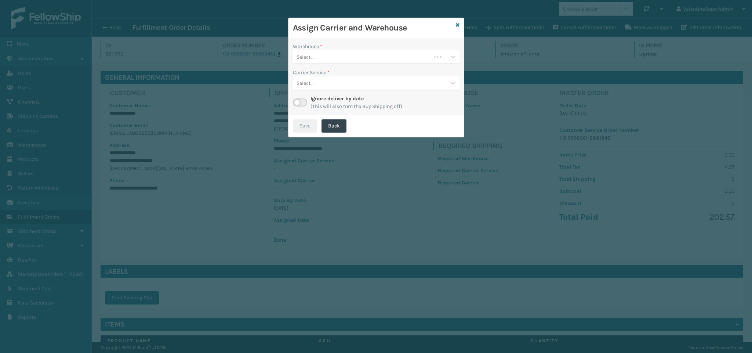
click at [346, 53] on div "Select..." at bounding box center [362, 57] width 138 height 12
click at [339, 48] on div "Warehouse *" at bounding box center [376, 47] width 167 height 8
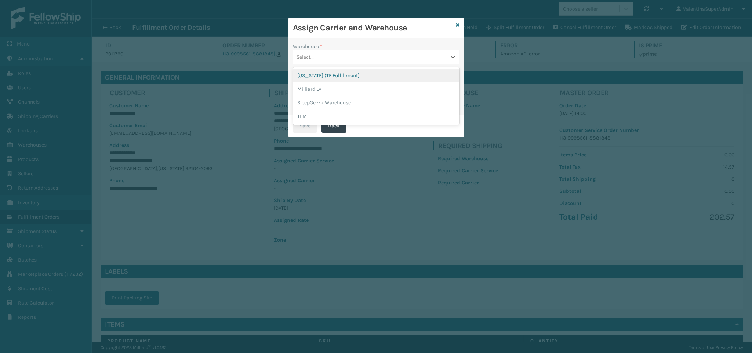
click at [344, 60] on div "Select..." at bounding box center [369, 57] width 153 height 12
click at [344, 86] on div "Milliard LV" at bounding box center [376, 89] width 167 height 14
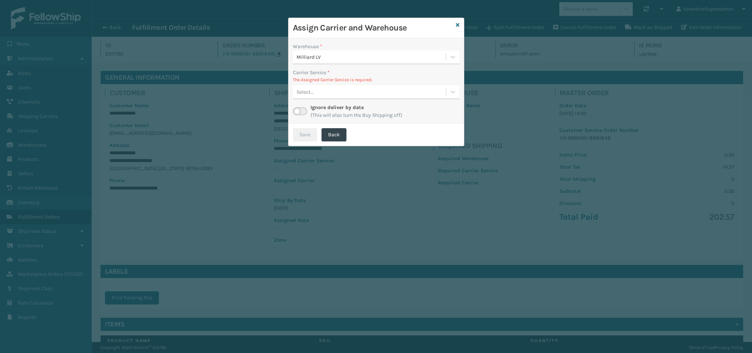
click at [304, 112] on label at bounding box center [300, 111] width 14 height 8
click at [298, 112] on input "checkbox" at bounding box center [295, 109] width 5 height 5
click at [315, 96] on div "Select..." at bounding box center [362, 92] width 138 height 12
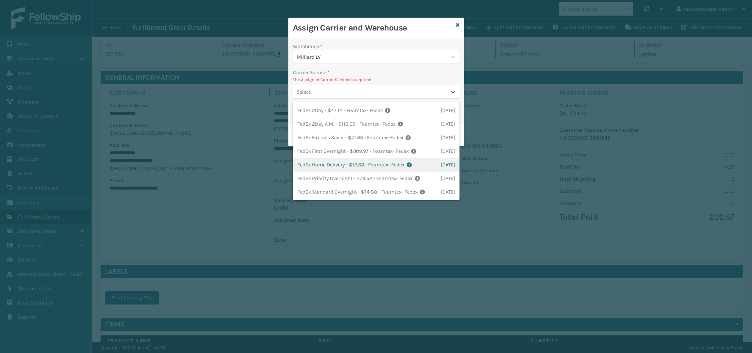
click at [367, 163] on div "FedEx Home Delivery - $12.63 - Foamtex- Fedex Shipping Cost $12.63 Surplus Cost…" at bounding box center [376, 165] width 167 height 14
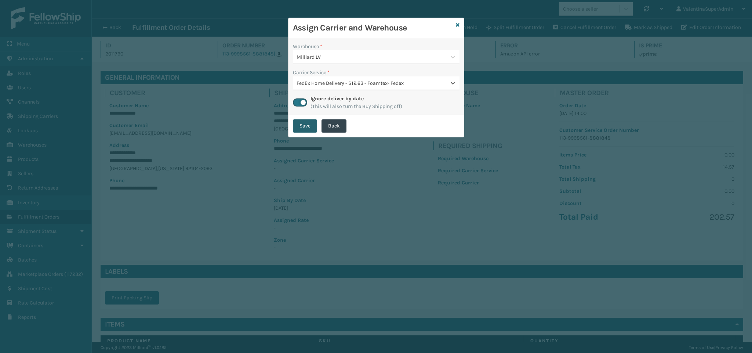
click at [303, 130] on button "Save" at bounding box center [305, 125] width 24 height 13
